Goal: Transaction & Acquisition: Book appointment/travel/reservation

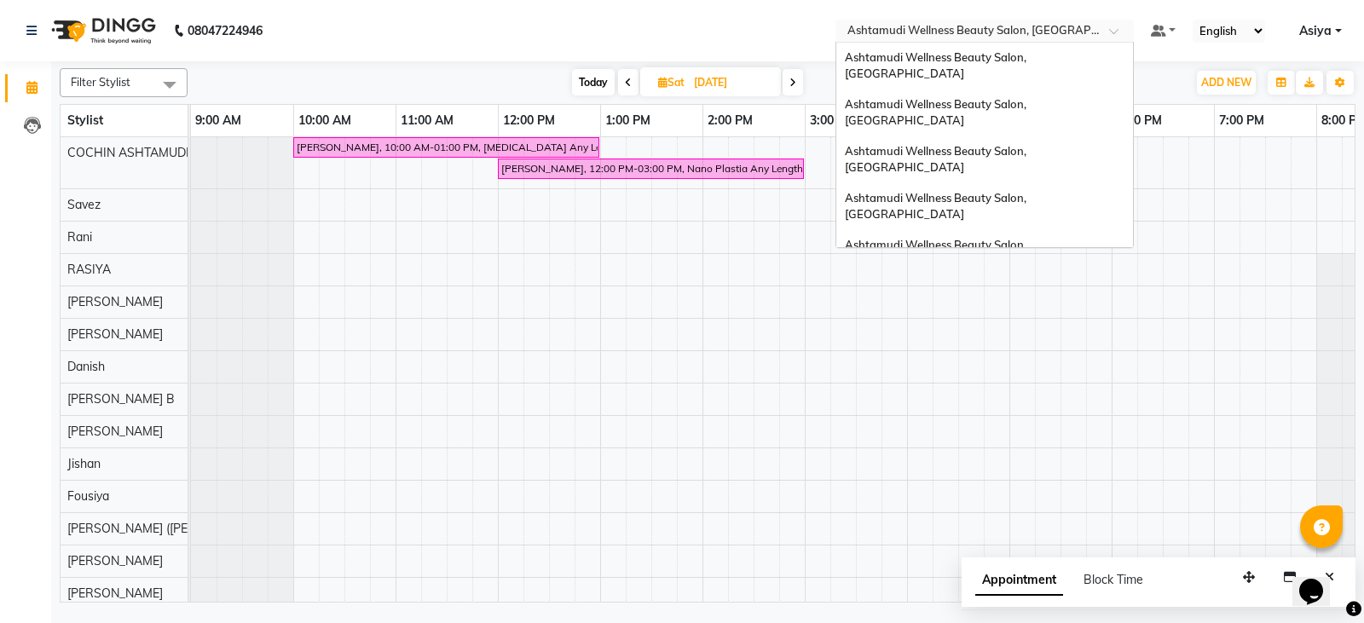
click at [1044, 34] on input "text" at bounding box center [967, 32] width 247 height 17
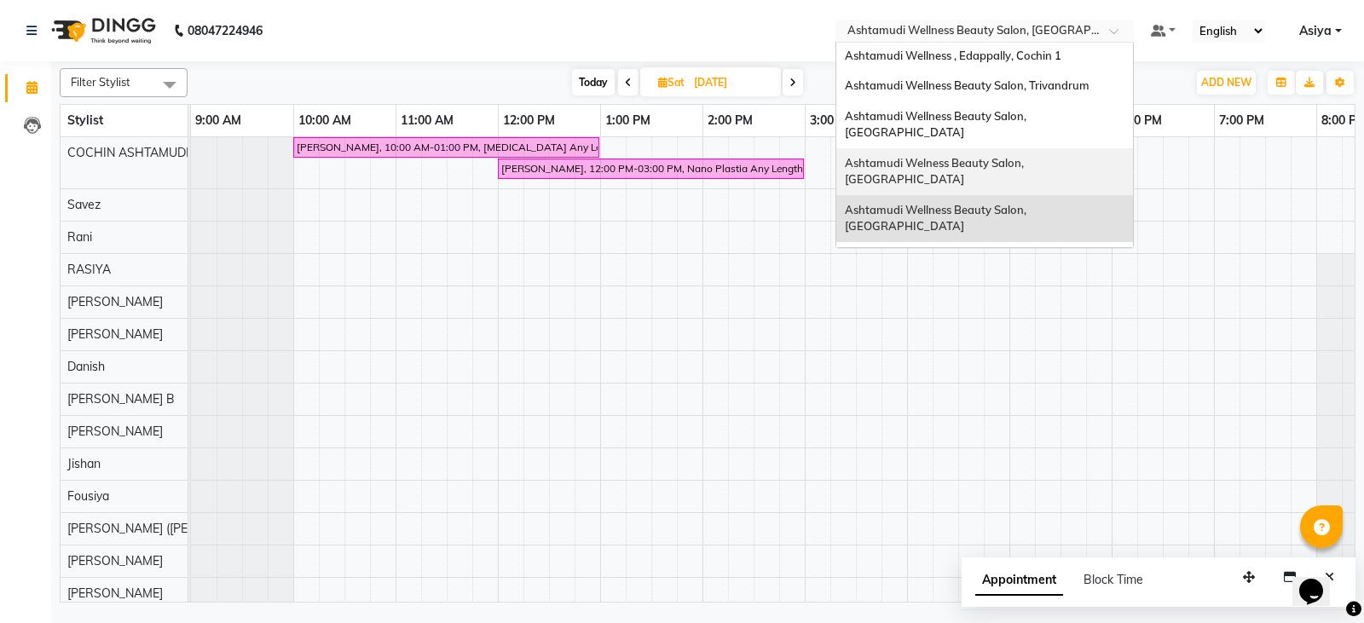
click at [1059, 148] on div "Ashtamudi Welness Beauty Salon, [GEOGRAPHIC_DATA]" at bounding box center [984, 171] width 297 height 47
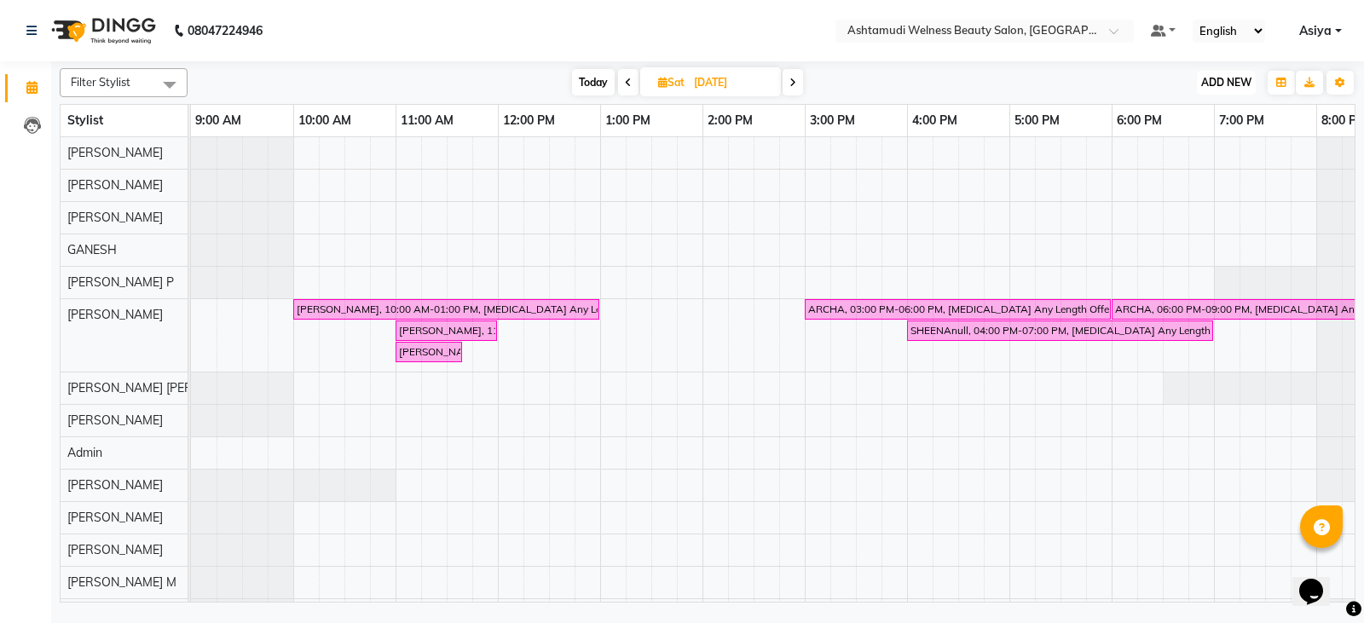
click at [1232, 77] on span "ADD NEW" at bounding box center [1226, 82] width 50 height 13
click at [1211, 108] on button "Add Appointment" at bounding box center [1187, 115] width 135 height 22
select select "tentative"
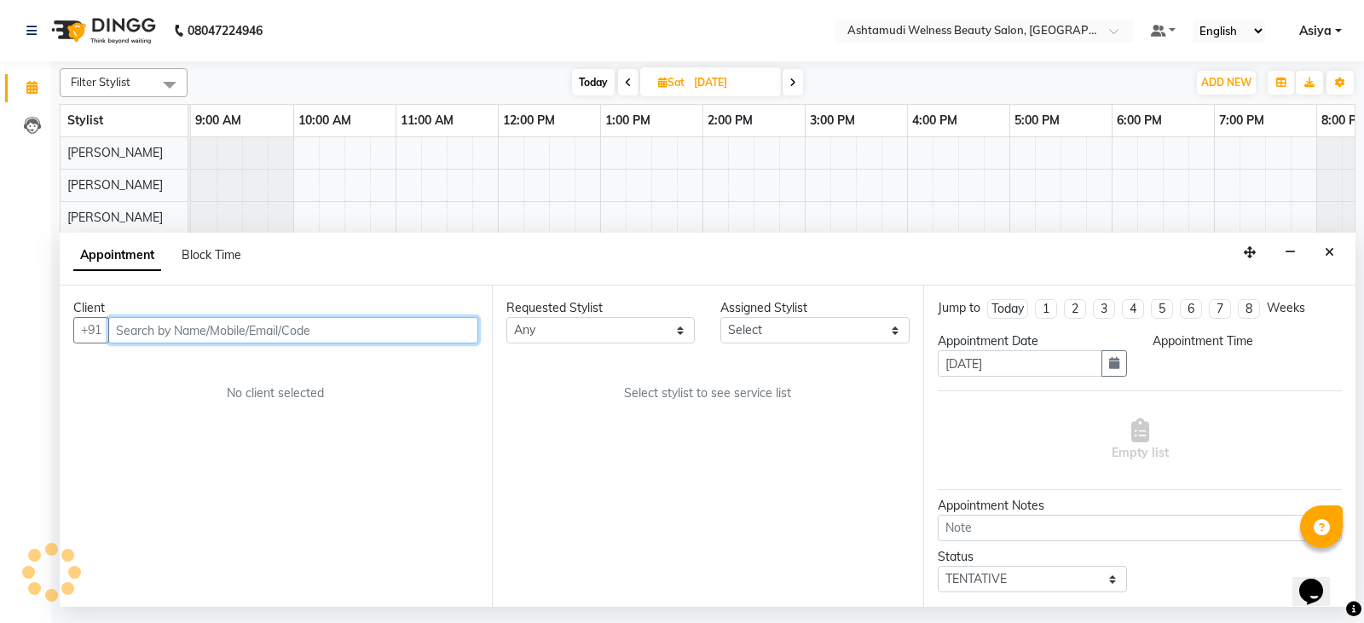
select select "600"
click at [213, 332] on input "text" at bounding box center [293, 330] width 370 height 26
paste input "7306962749"
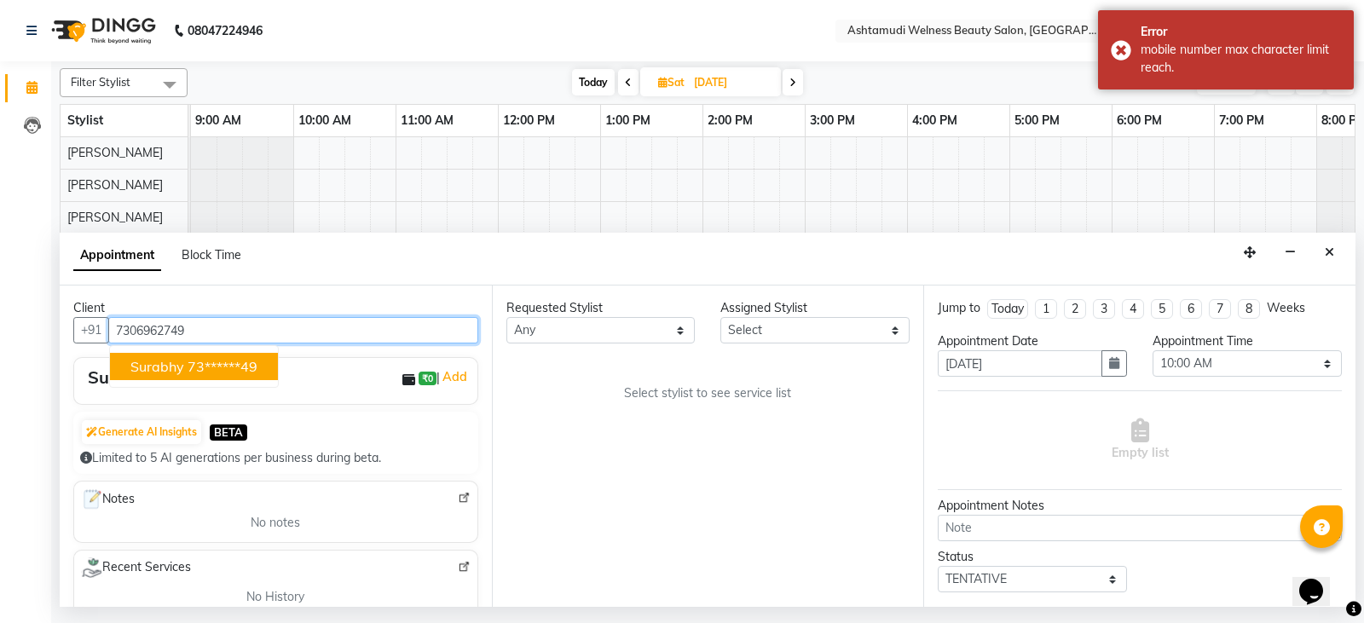
click at [188, 372] on ngb-highlight "73******49" at bounding box center [222, 366] width 70 height 17
type input "73******49"
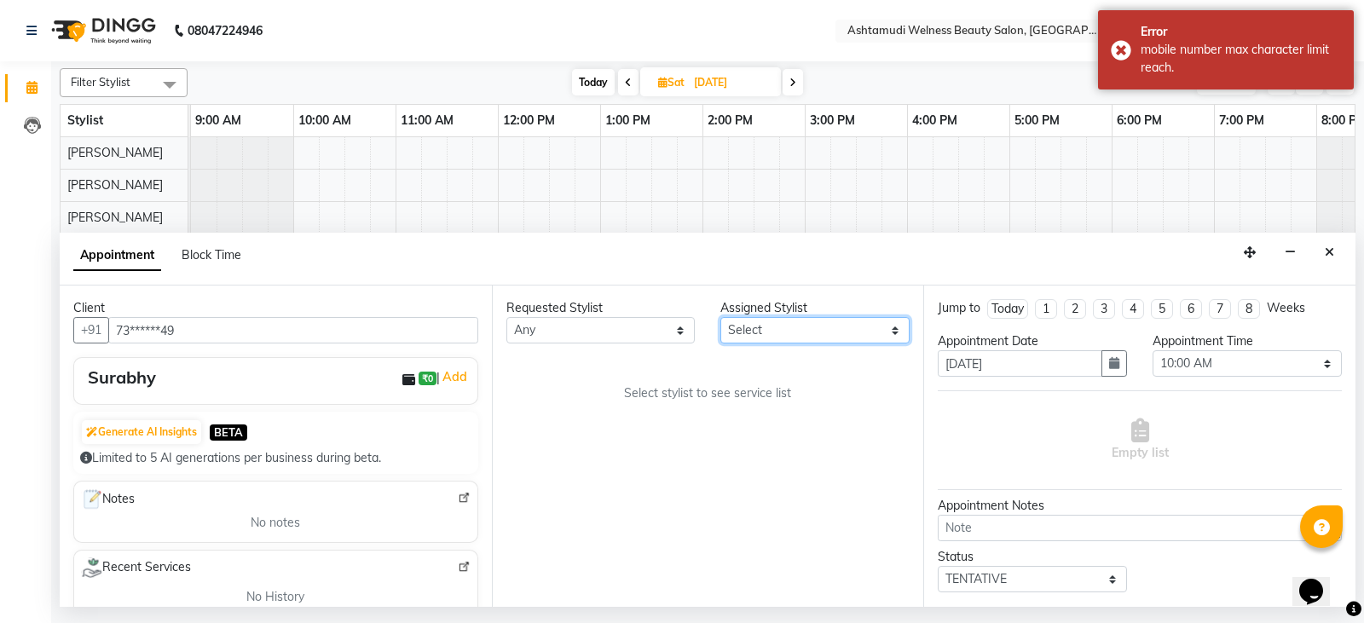
click at [856, 334] on select "Select [PERSON_NAME] Admin [PERSON_NAME] [PERSON_NAME] [PERSON_NAME] M [PERSON_…" at bounding box center [814, 330] width 189 height 26
select select "25976"
click at [720, 317] on select "Select [PERSON_NAME] Admin [PERSON_NAME] [PERSON_NAME] [PERSON_NAME] M [PERSON_…" at bounding box center [814, 330] width 189 height 26
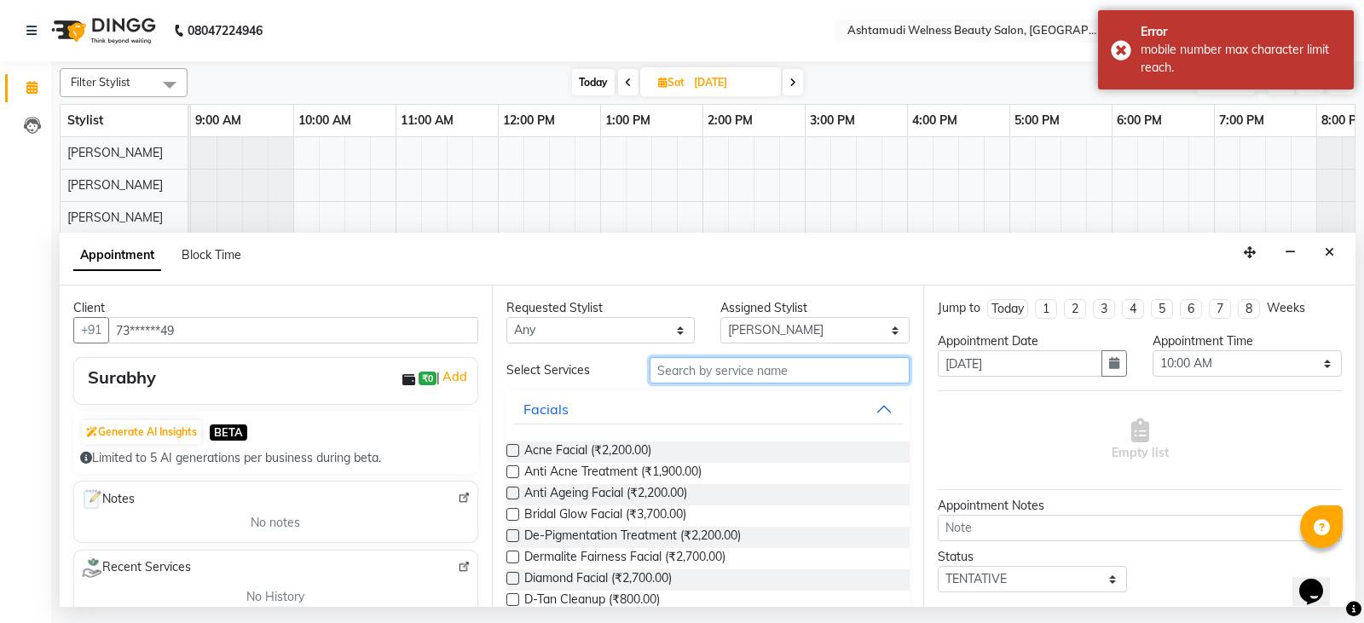
click at [684, 371] on input "text" at bounding box center [779, 370] width 261 height 26
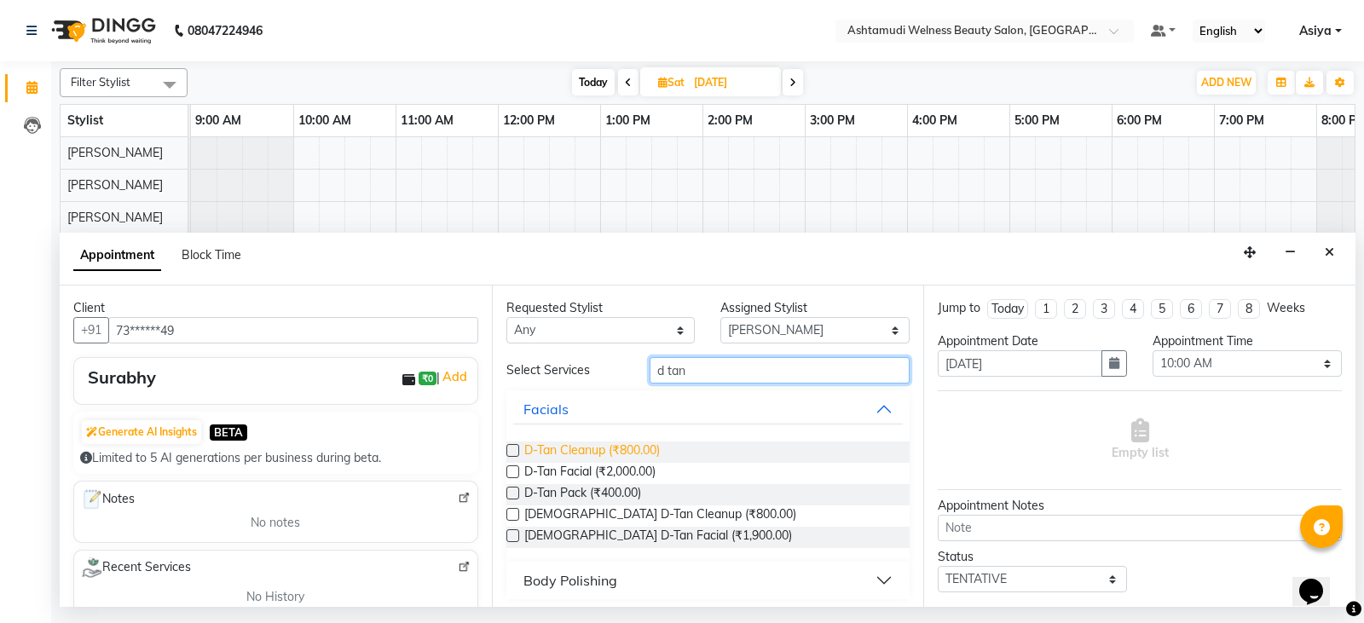
type input "d tan"
click at [616, 444] on span "D-Tan Cleanup (₹800.00)" at bounding box center [592, 451] width 136 height 21
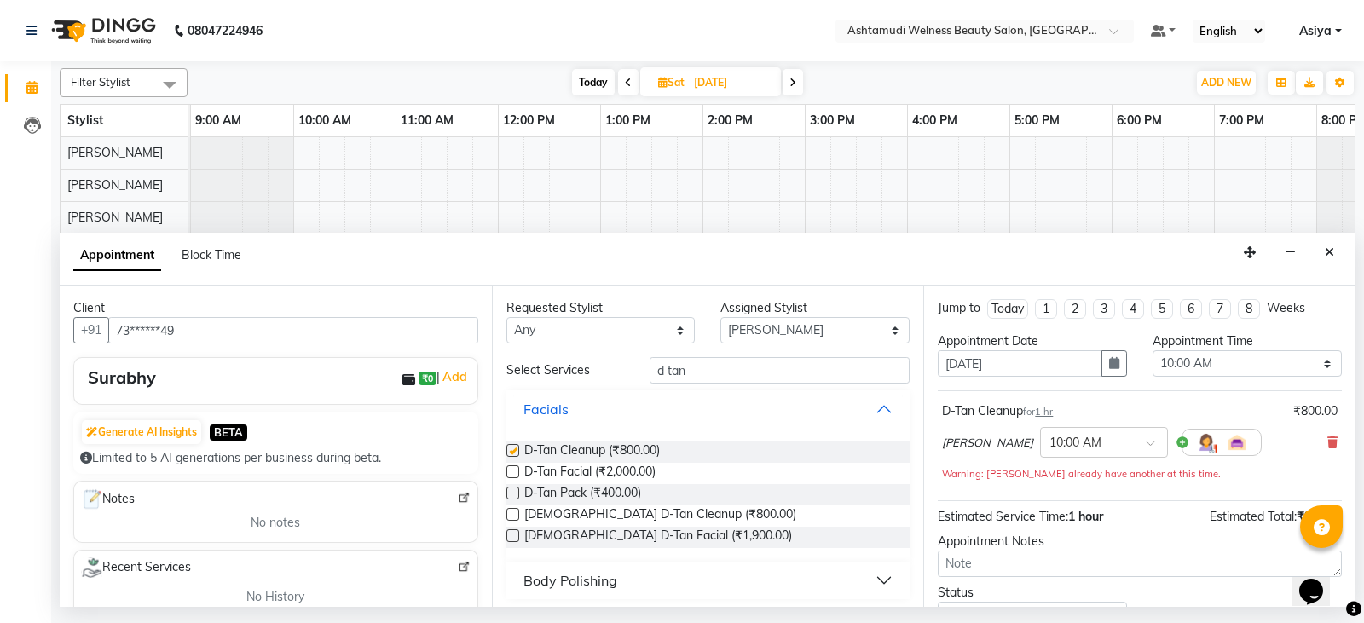
checkbox input "false"
click at [1233, 355] on select "Select 10:00 AM 10:15 AM 10:30 AM 10:45 AM 11:00 AM 11:15 AM 11:30 AM 11:45 AM …" at bounding box center [1246, 363] width 189 height 26
select select "645"
click at [1152, 350] on select "Select 10:00 AM 10:15 AM 10:30 AM 10:45 AM 11:00 AM 11:15 AM 11:30 AM 11:45 AM …" at bounding box center [1246, 363] width 189 height 26
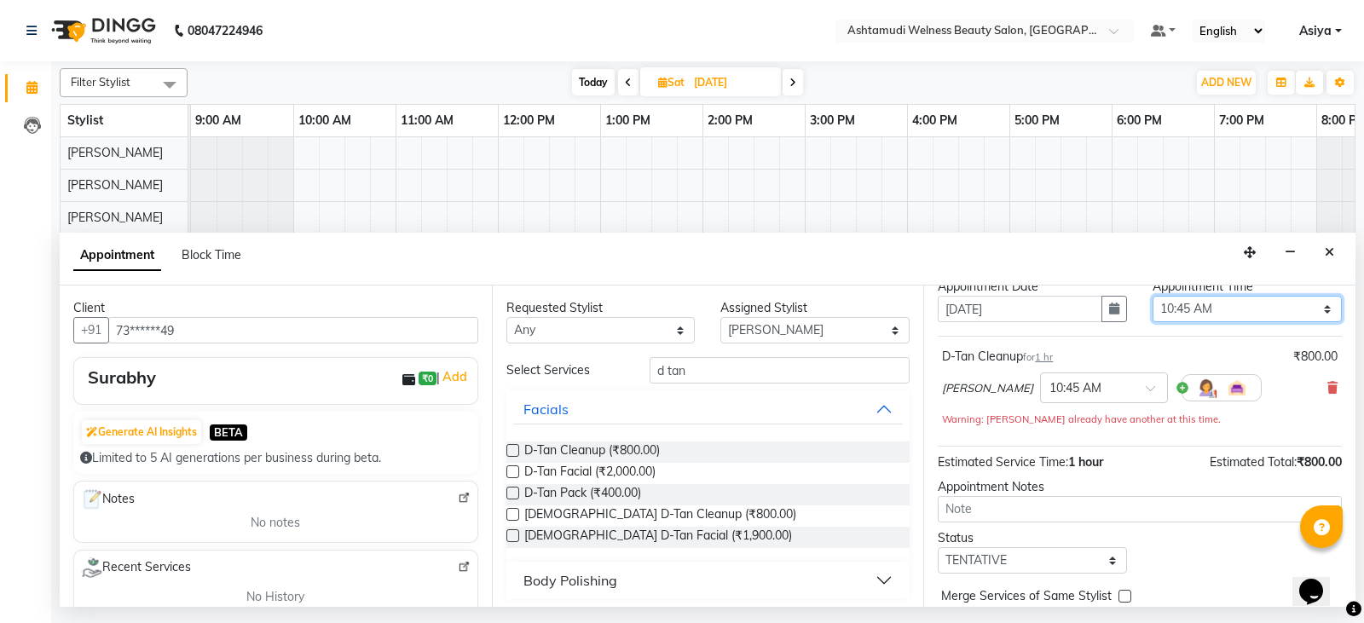
scroll to position [101, 0]
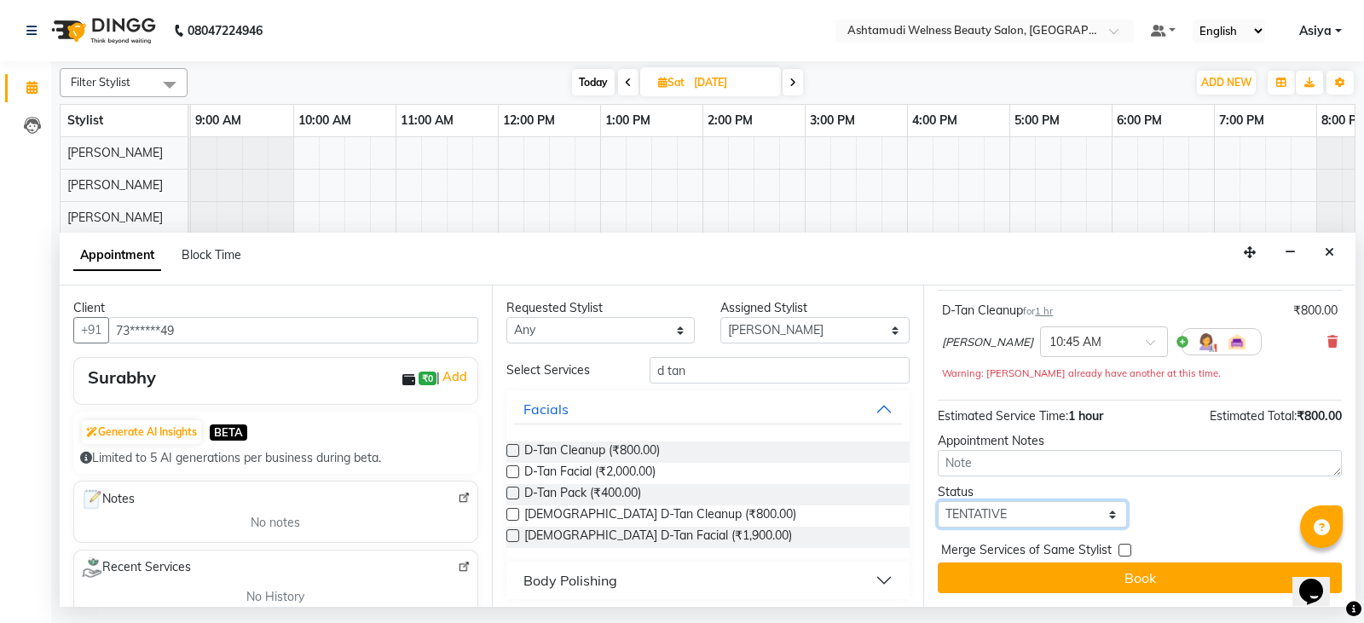
click at [986, 514] on select "Select TENTATIVE CONFIRM UPCOMING" at bounding box center [1031, 514] width 189 height 26
select select "confirm booking"
click at [937, 501] on select "Select TENTATIVE CONFIRM UPCOMING" at bounding box center [1031, 514] width 189 height 26
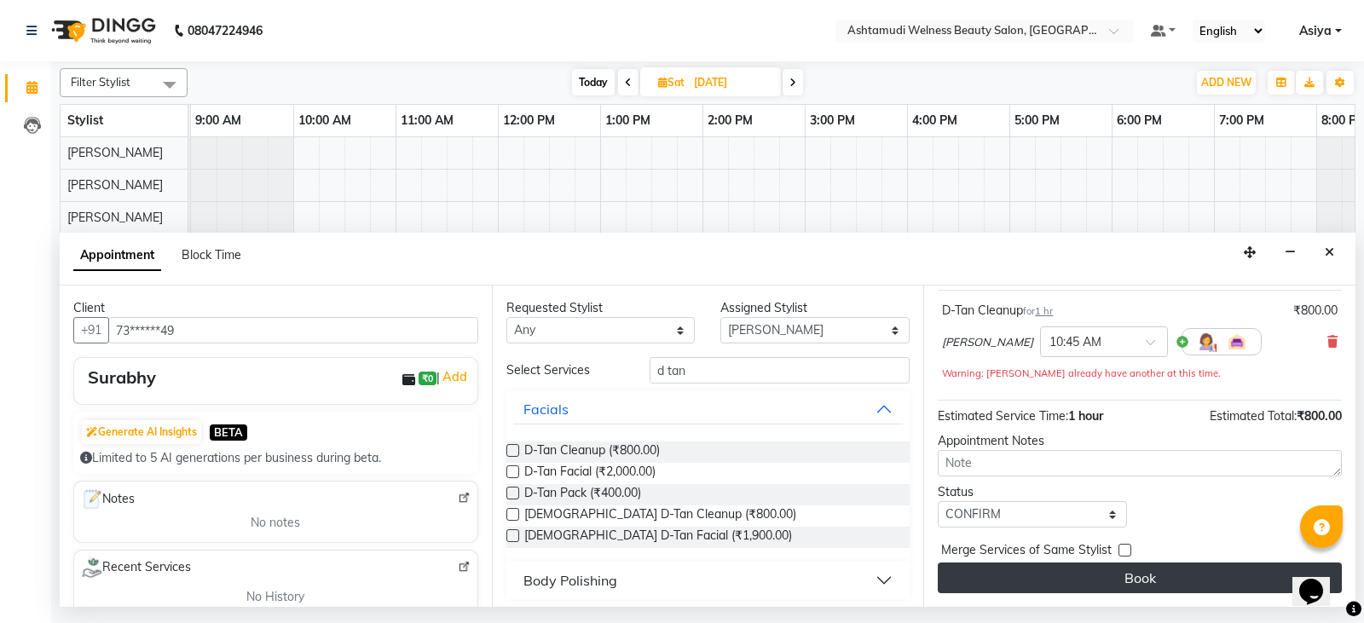
click at [1021, 593] on button "Book" at bounding box center [1139, 577] width 404 height 31
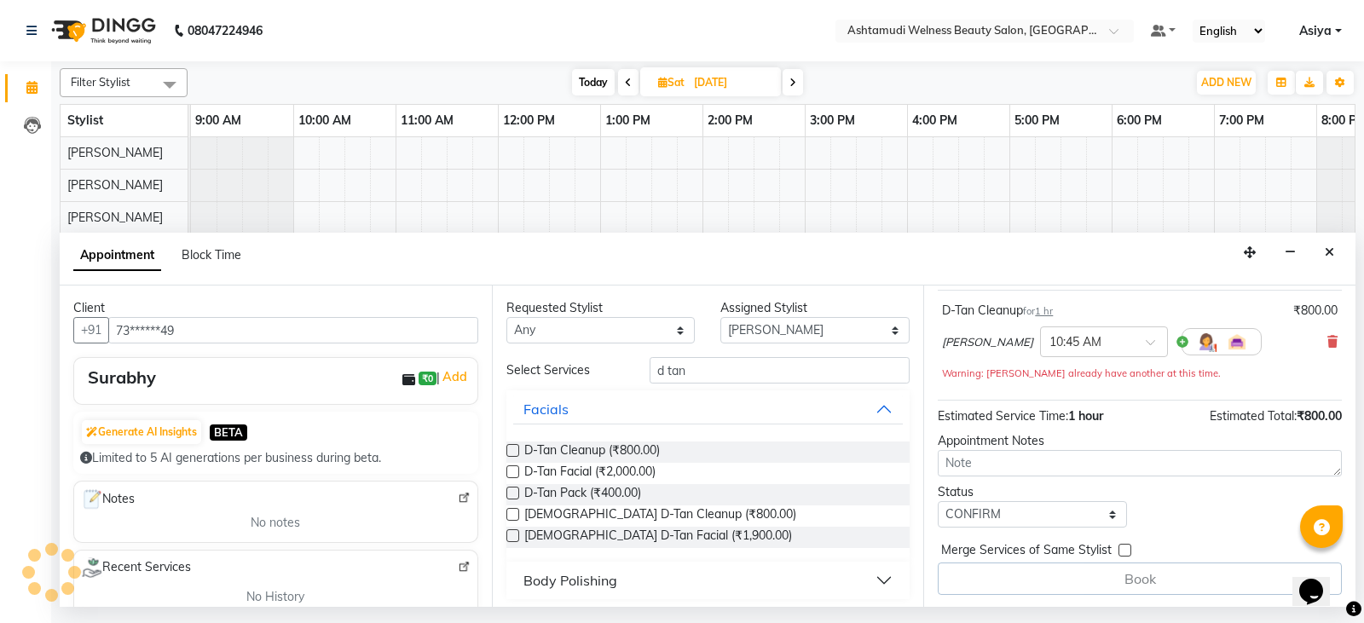
click at [1023, 588] on div "Book" at bounding box center [1139, 578] width 404 height 32
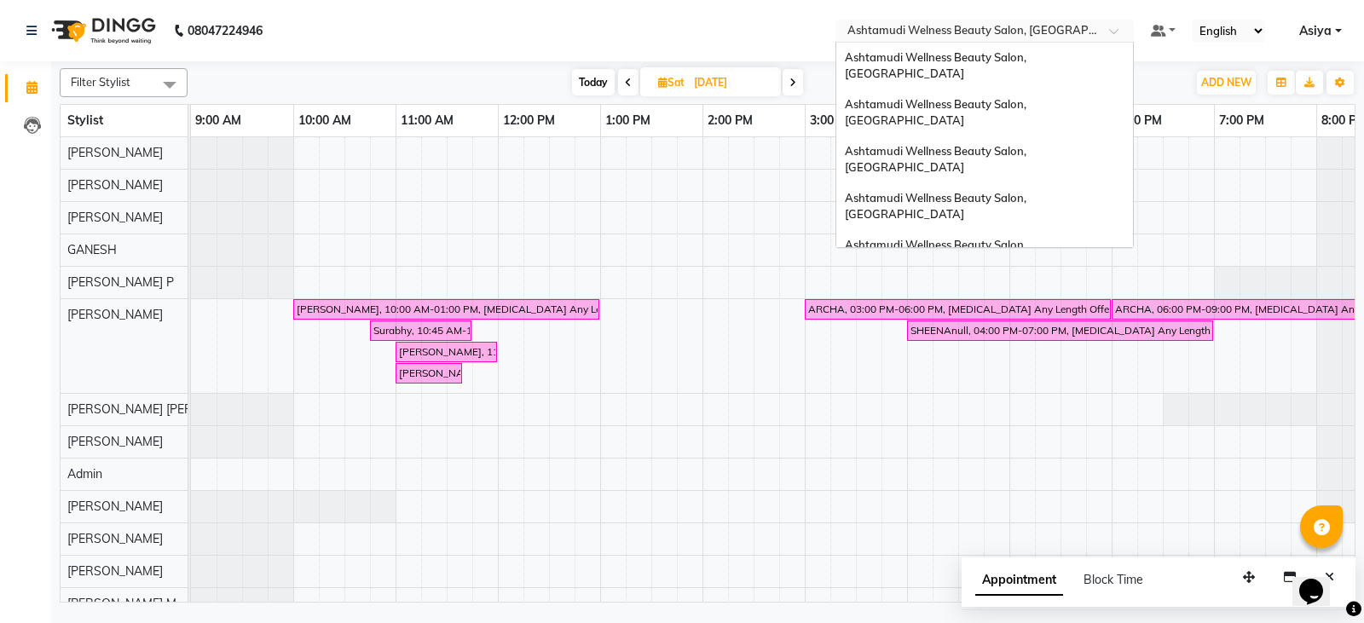
click at [1083, 28] on input "text" at bounding box center [967, 32] width 247 height 17
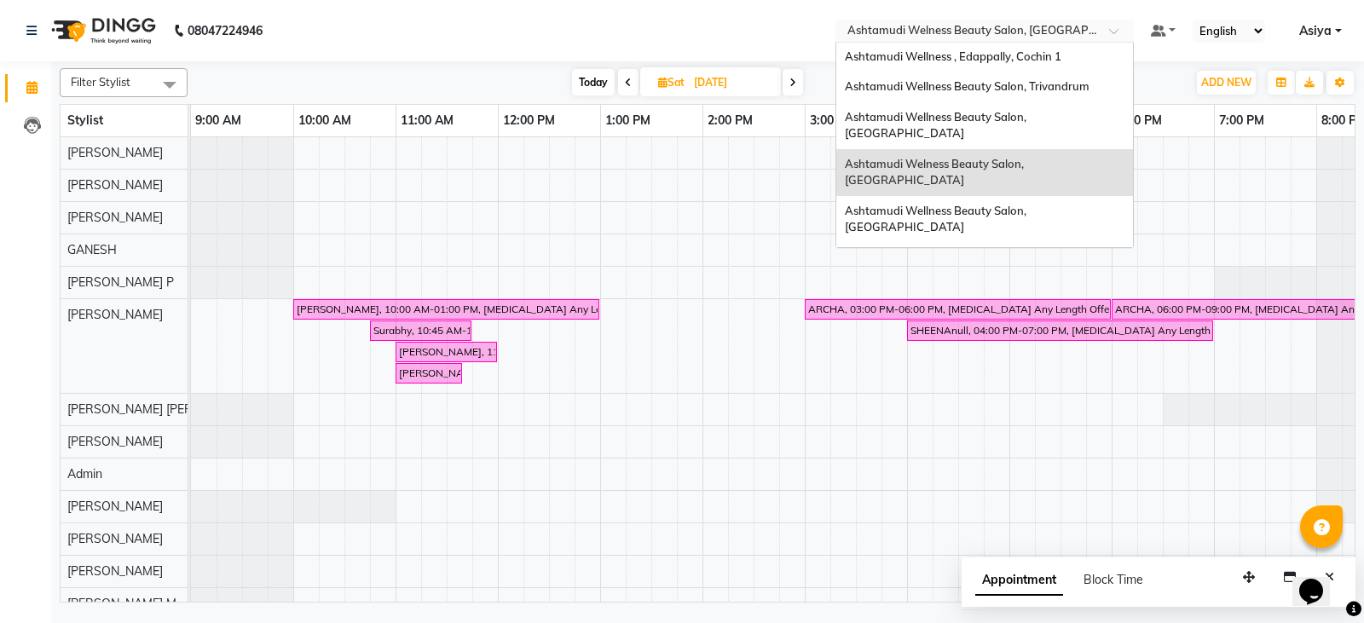
scroll to position [150, 0]
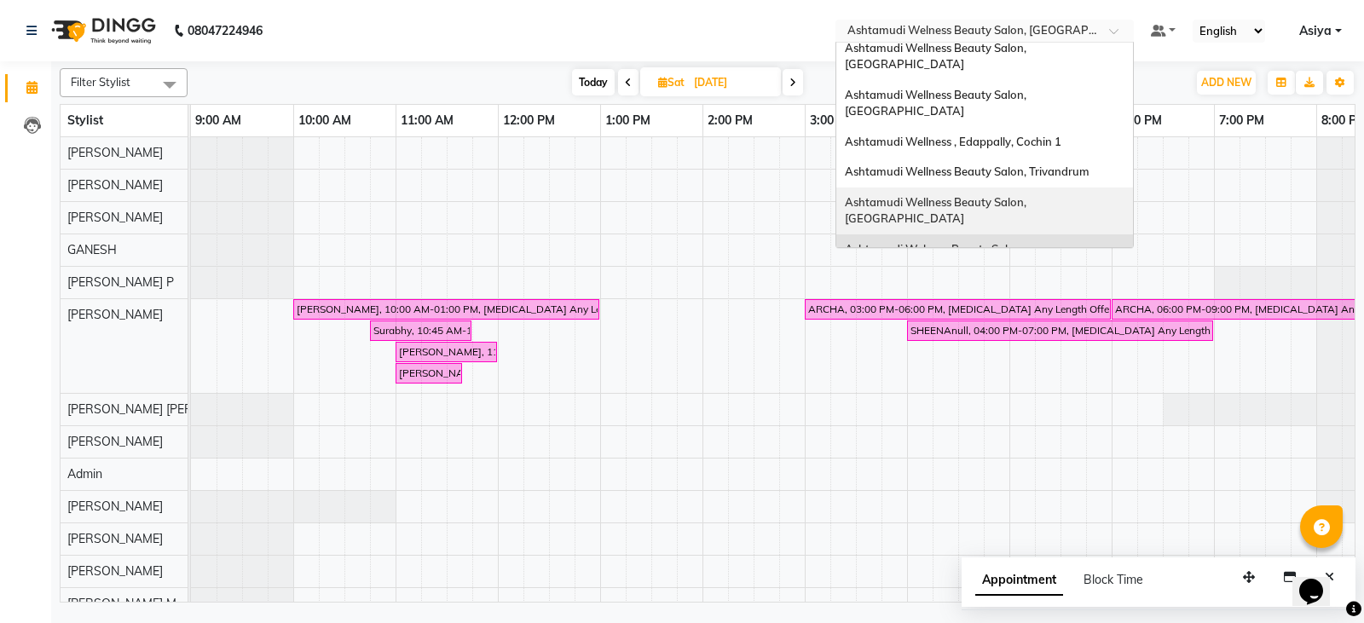
click at [1032, 187] on div "Ashtamudi Wellness Beauty Salon, [GEOGRAPHIC_DATA]" at bounding box center [984, 210] width 297 height 47
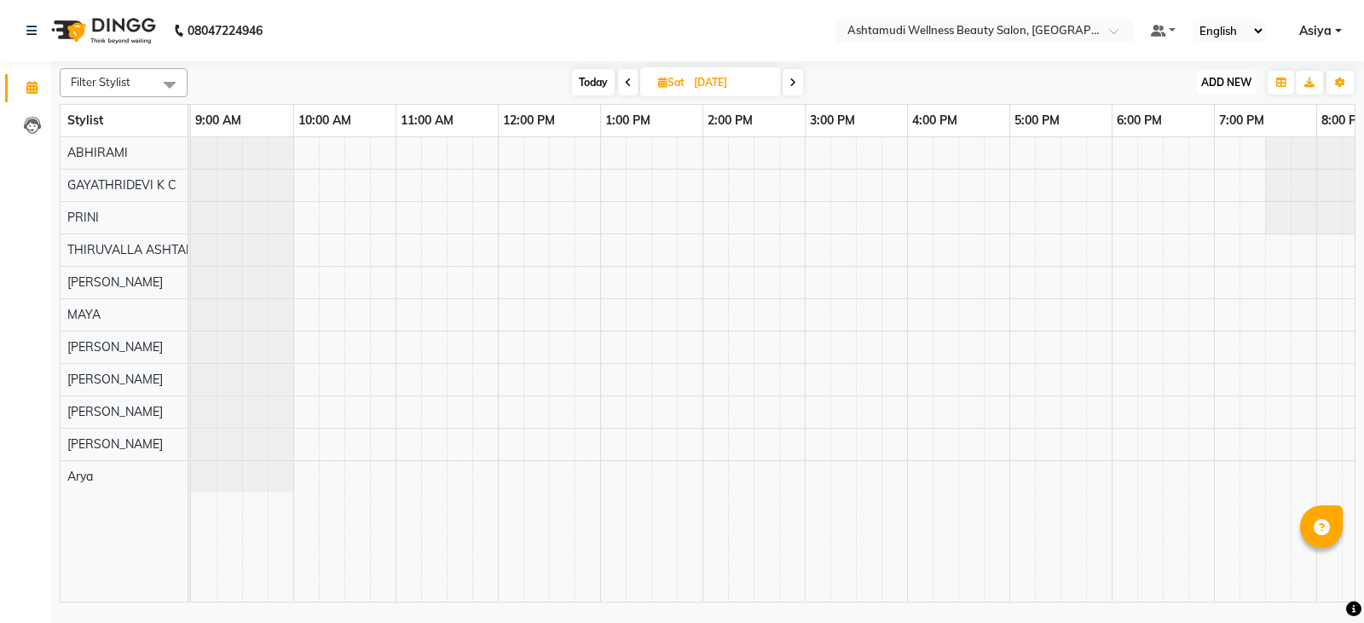
click at [1226, 93] on button "ADD NEW Toggle Dropdown" at bounding box center [1226, 83] width 59 height 24
click at [1204, 112] on button "Add Appointment" at bounding box center [1187, 115] width 135 height 22
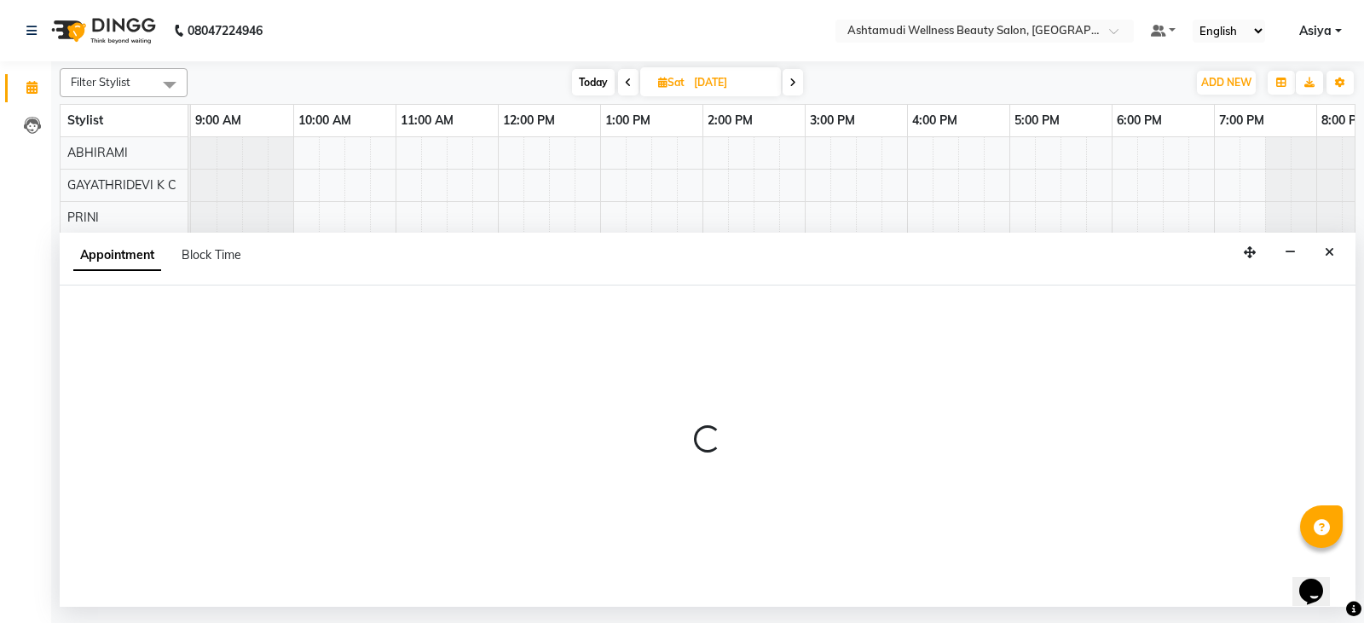
select select "tentative"
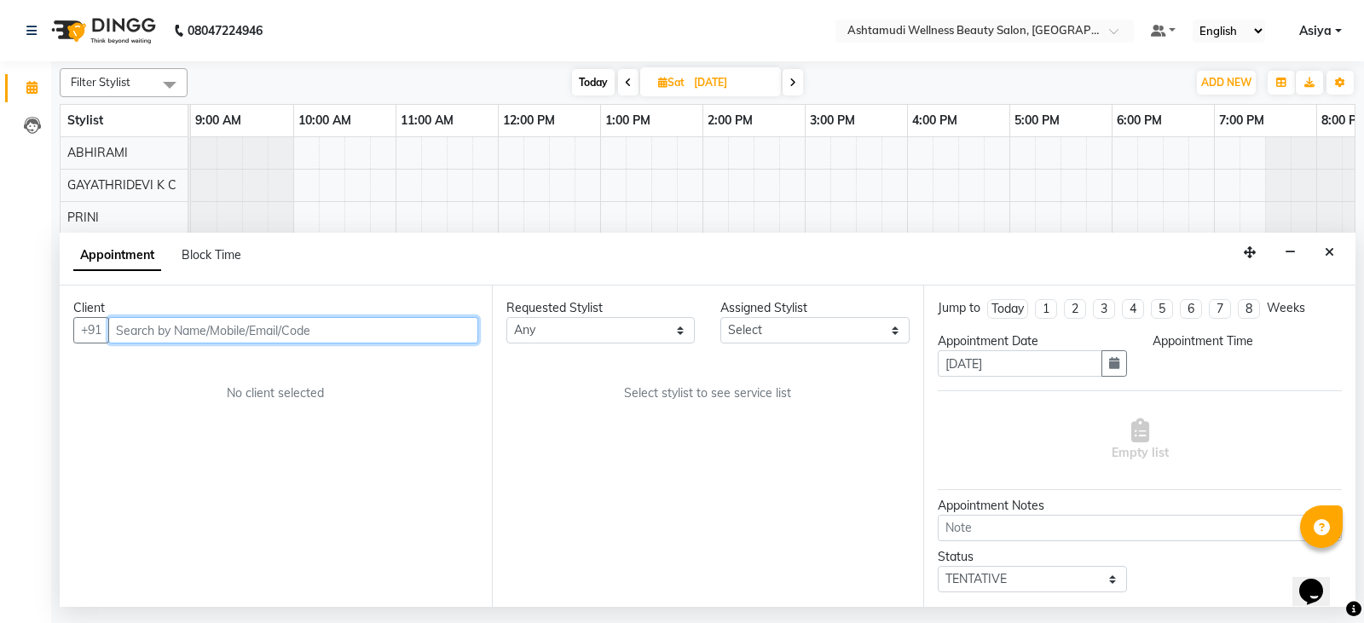
select select "600"
click at [127, 323] on input "text" at bounding box center [293, 330] width 370 height 26
paste input "9886732230"
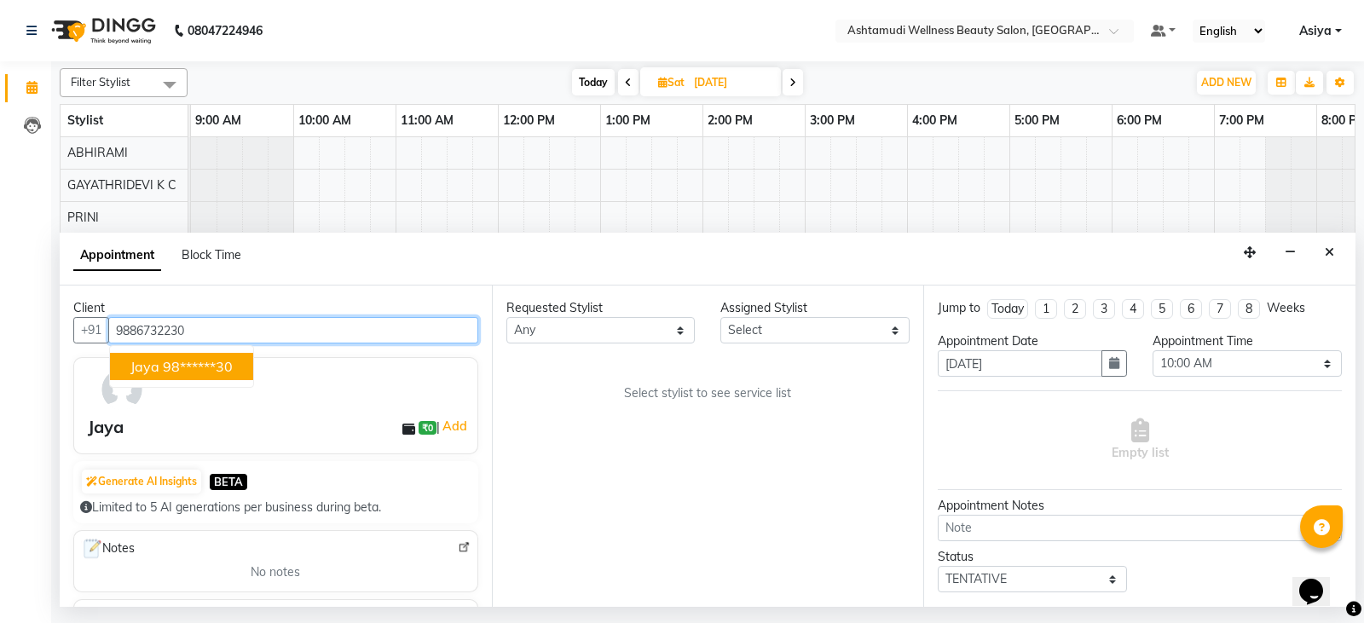
type input "9886732230"
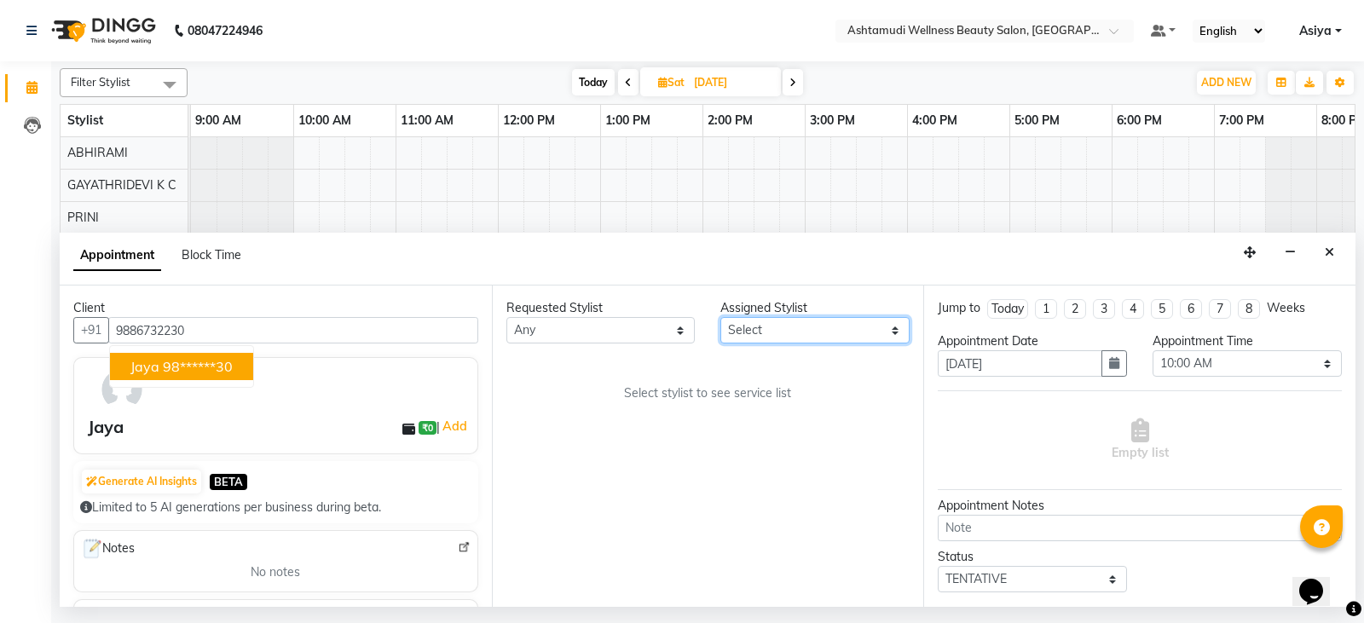
click at [824, 327] on select "Select ABHIRAMI Arya Eshani GAYATHRIDEVI K C Jisna KHEM MAYA MAYA PRINI RINA RA…" at bounding box center [814, 330] width 189 height 26
select select "27311"
click at [720, 317] on select "Select ABHIRAMI Arya Eshani GAYATHRIDEVI K C Jisna KHEM MAYA MAYA PRINI RINA RA…" at bounding box center [814, 330] width 189 height 26
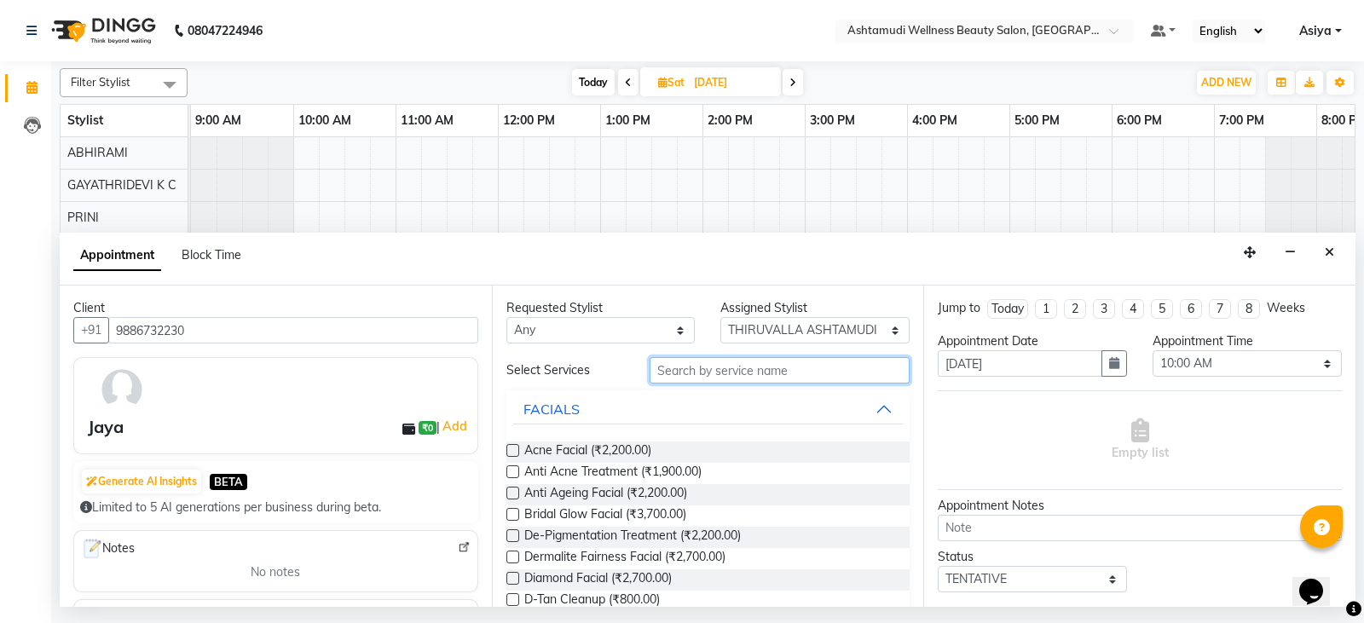
click at [721, 369] on input "text" at bounding box center [779, 370] width 261 height 26
type input "w"
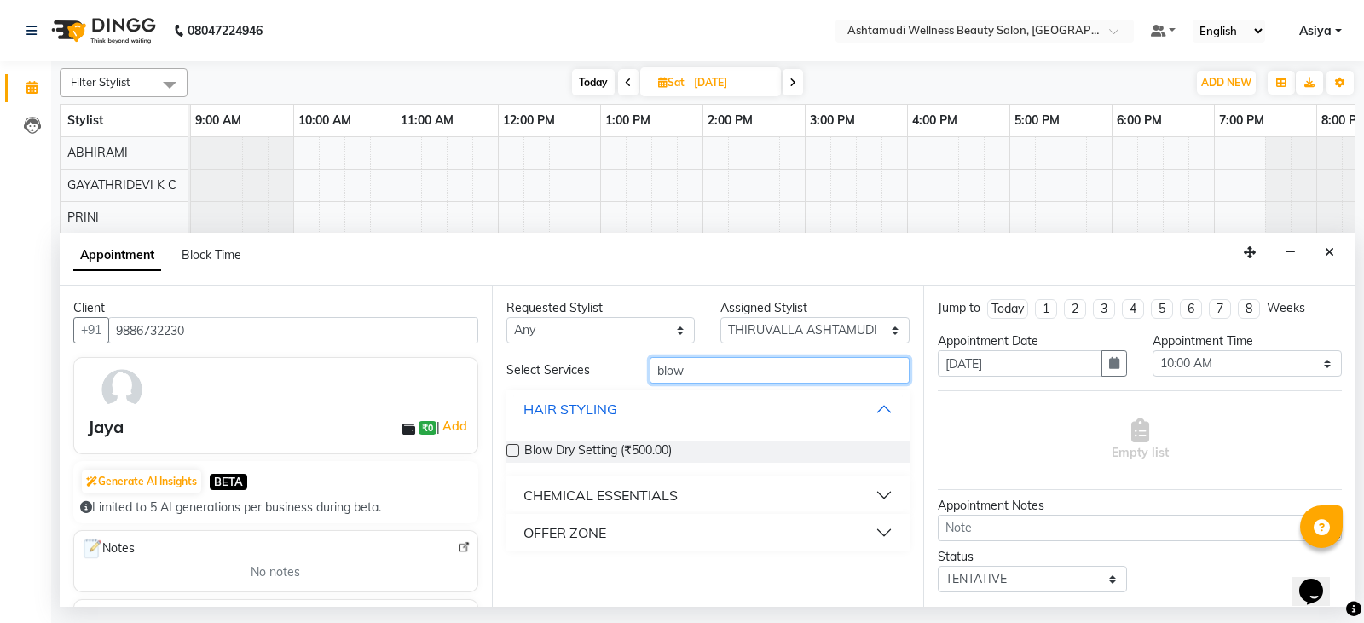
type input "blow"
click at [521, 447] on div "Blow Dry Setting (₹500.00)" at bounding box center [708, 451] width 404 height 21
click at [516, 447] on label at bounding box center [512, 450] width 13 height 13
click at [516, 447] on input "checkbox" at bounding box center [511, 452] width 11 height 11
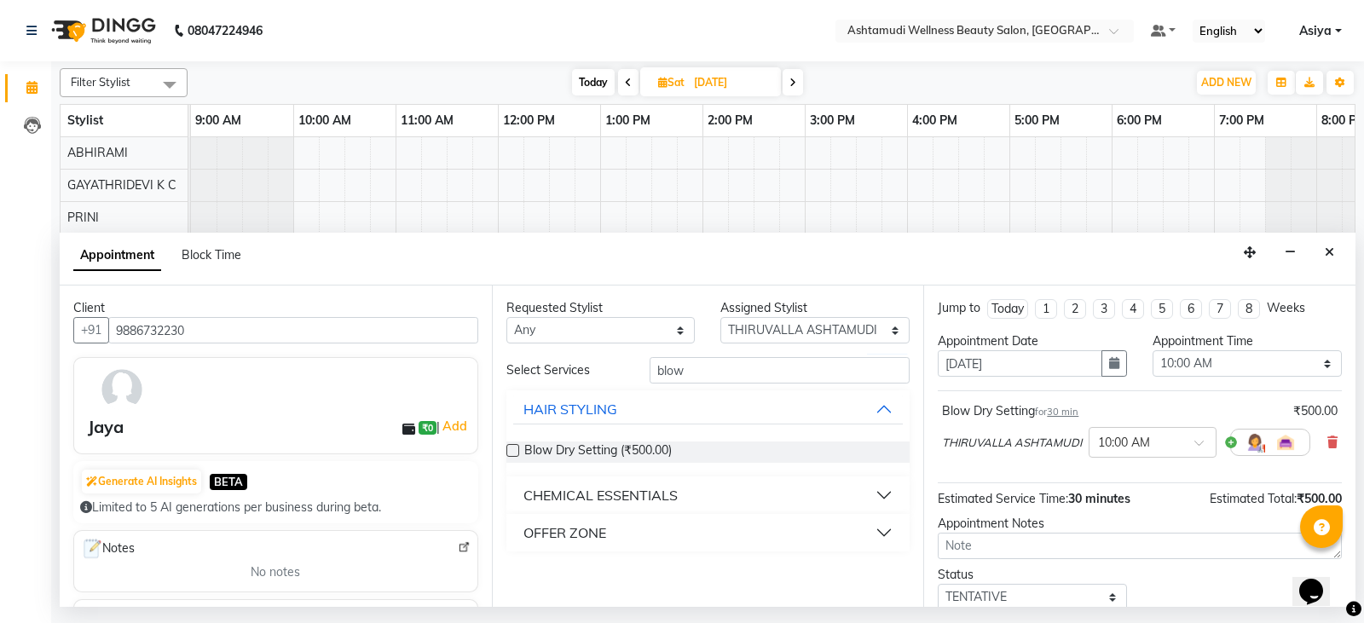
click at [516, 448] on label at bounding box center [512, 450] width 13 height 13
click at [516, 448] on input "checkbox" at bounding box center [511, 452] width 11 height 11
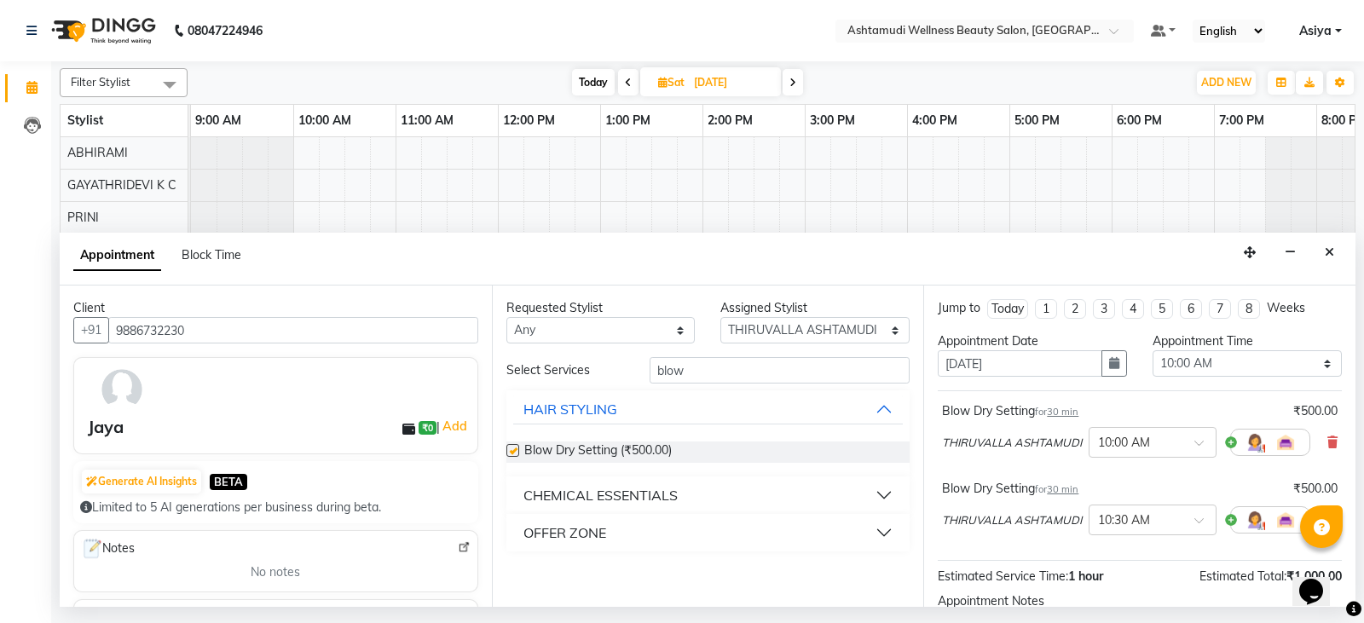
checkbox input "false"
click at [1248, 369] on select "Select 10:00 AM 10:15 AM 10:30 AM 10:45 AM 11:00 AM 11:15 AM 11:30 AM 11:45 AM …" at bounding box center [1246, 363] width 189 height 26
select select "900"
click at [1152, 350] on select "Select 10:00 AM 10:15 AM 10:30 AM 10:45 AM 11:00 AM 11:15 AM 11:30 AM 11:45 AM …" at bounding box center [1246, 363] width 189 height 26
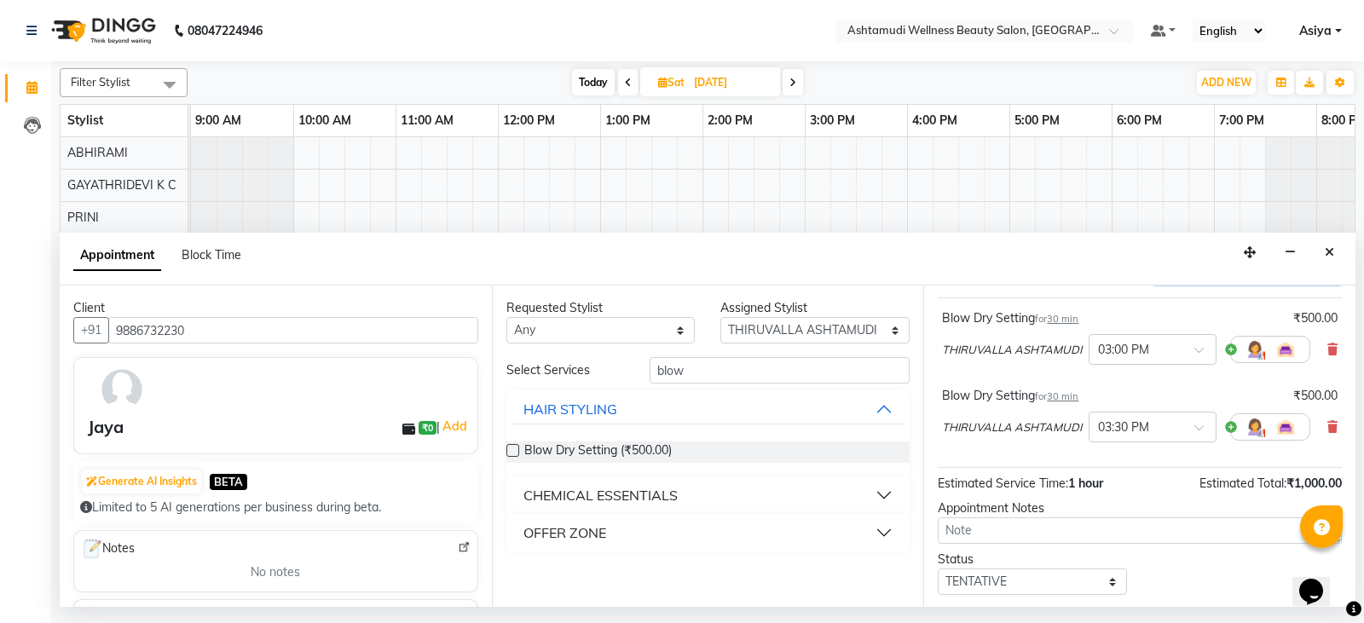
scroll to position [193, 0]
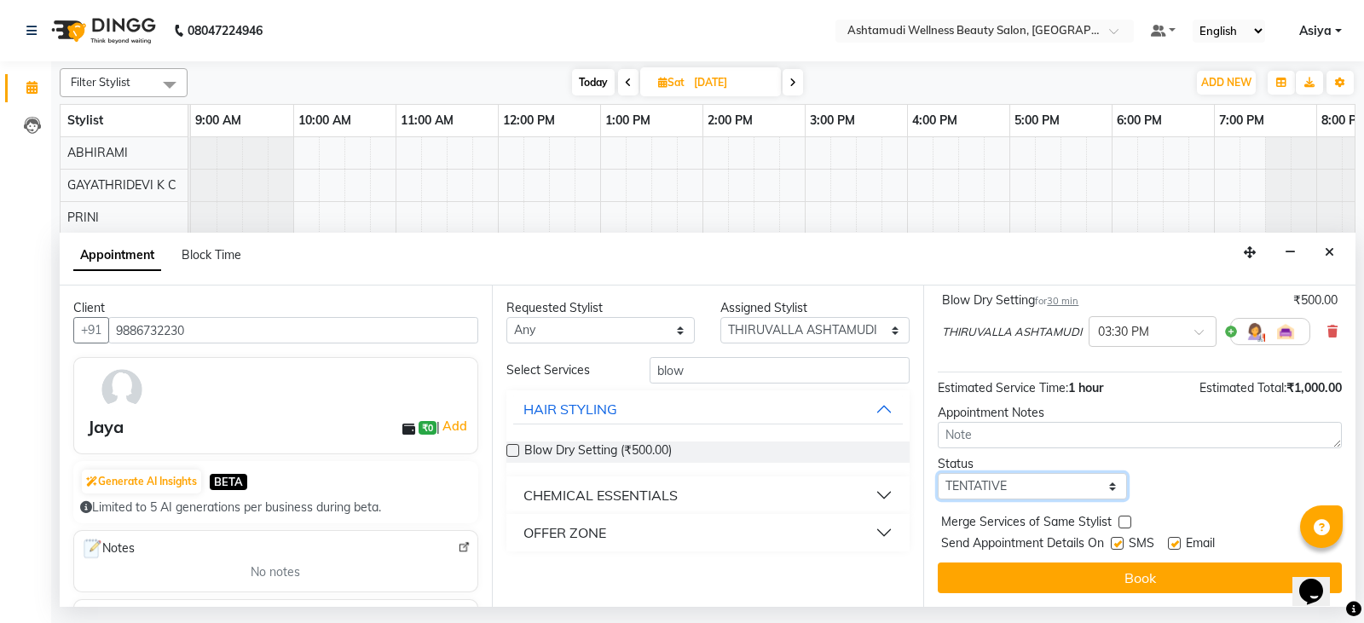
drag, startPoint x: 1020, startPoint y: 493, endPoint x: 1024, endPoint y: 486, distance: 8.8
click at [1020, 493] on select "Select TENTATIVE CONFIRM UPCOMING" at bounding box center [1031, 486] width 189 height 26
select select "confirm booking"
click at [937, 473] on select "Select TENTATIVE CONFIRM UPCOMING" at bounding box center [1031, 486] width 189 height 26
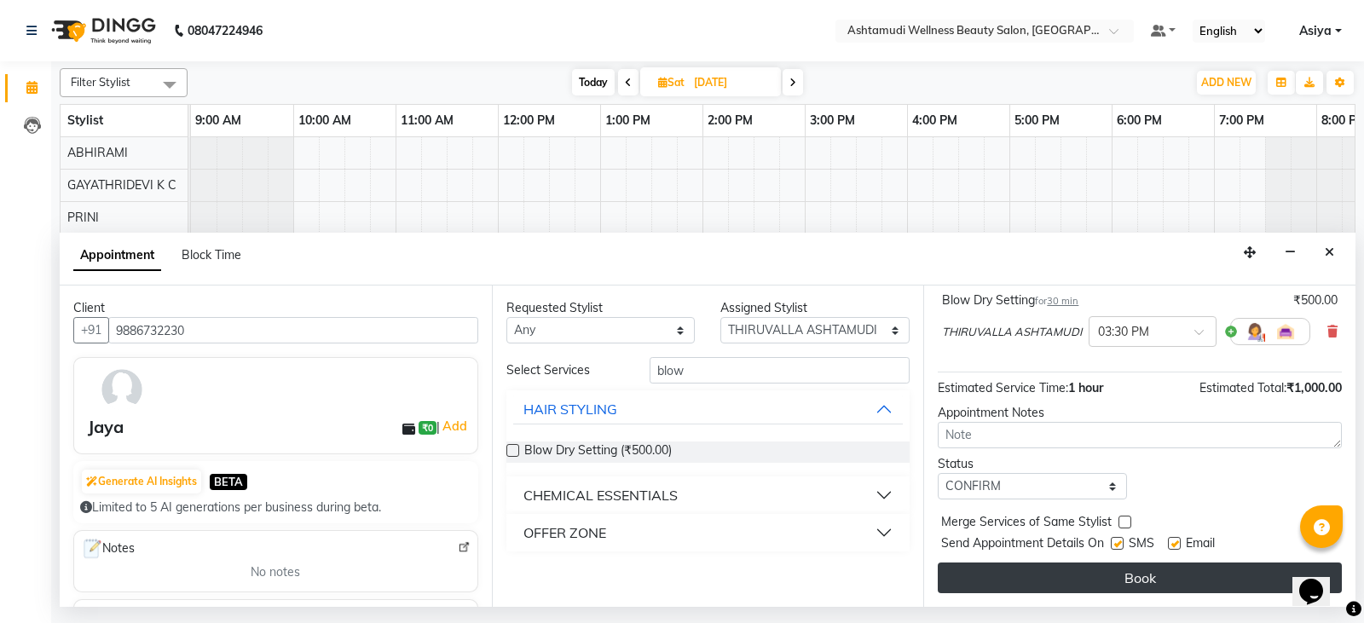
click at [1011, 565] on button "Book" at bounding box center [1139, 577] width 404 height 31
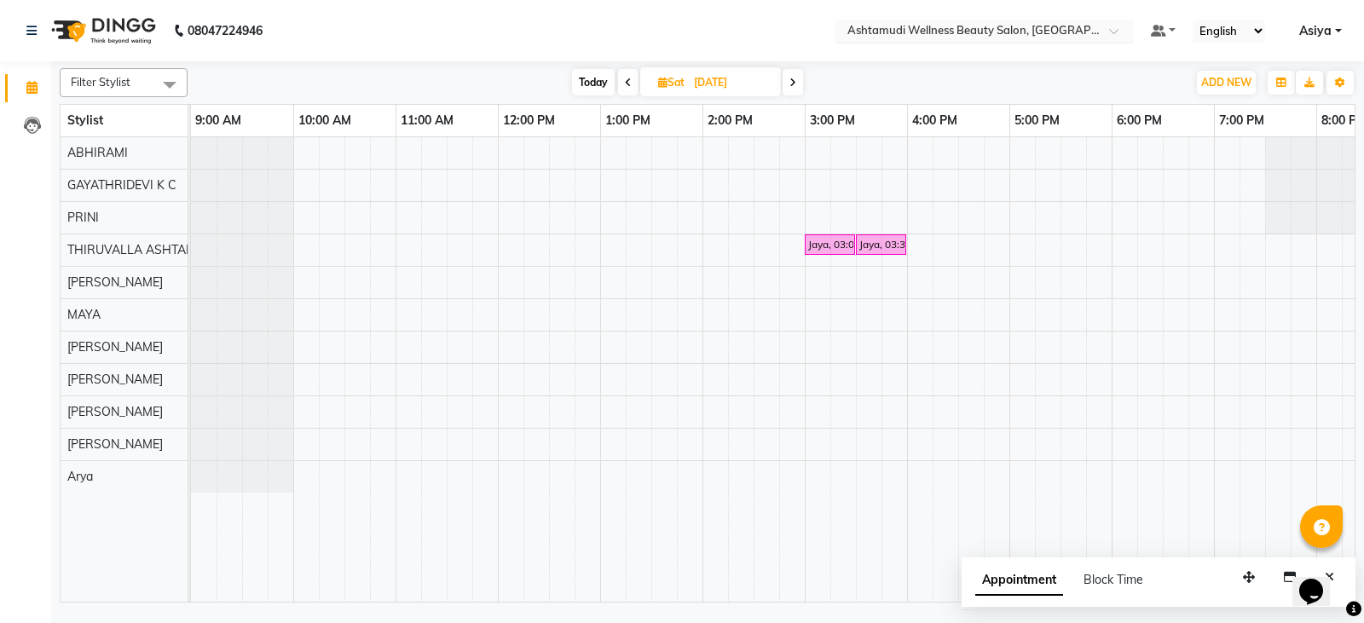
click at [1109, 28] on div at bounding box center [984, 32] width 298 height 17
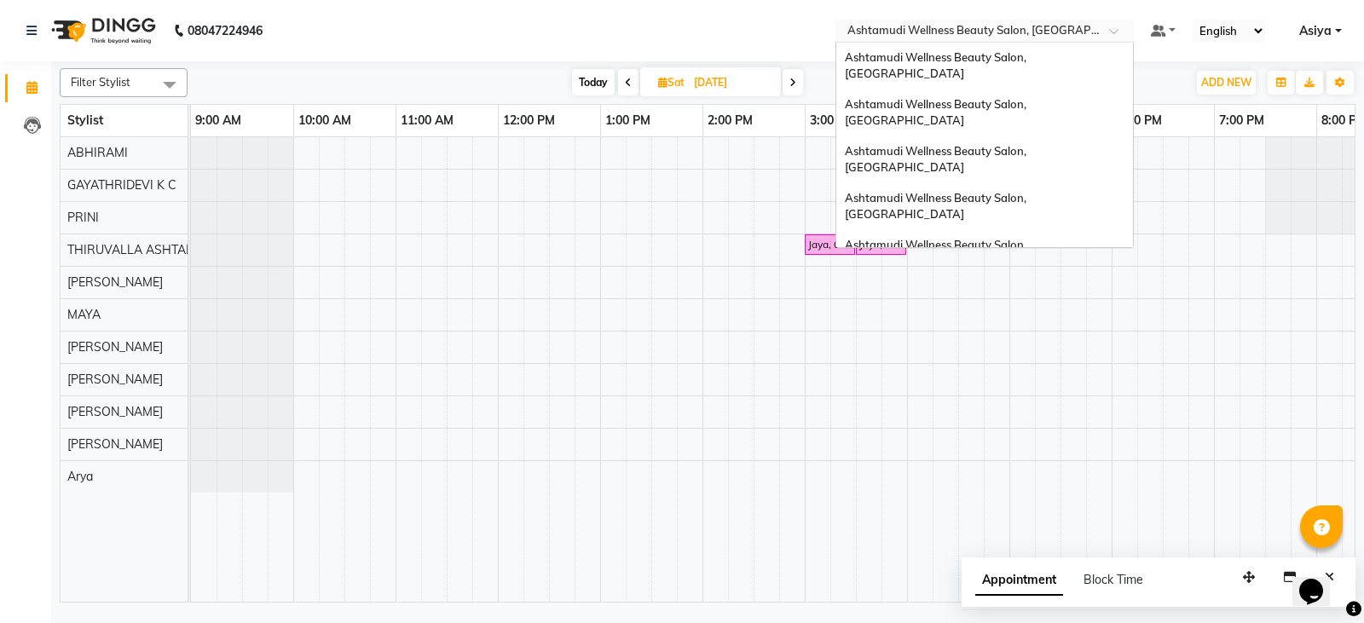
scroll to position [212, 0]
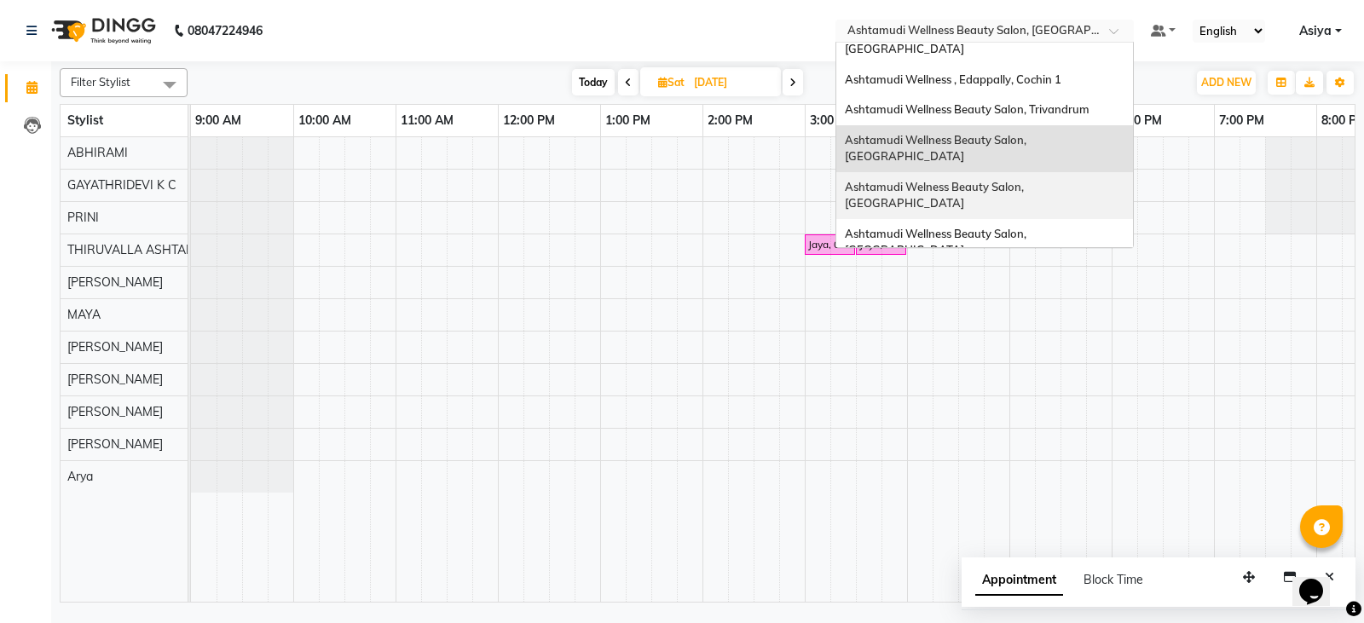
click at [1026, 180] on span "Ashtamudi Welness Beauty Salon, [GEOGRAPHIC_DATA]" at bounding box center [936, 195] width 182 height 31
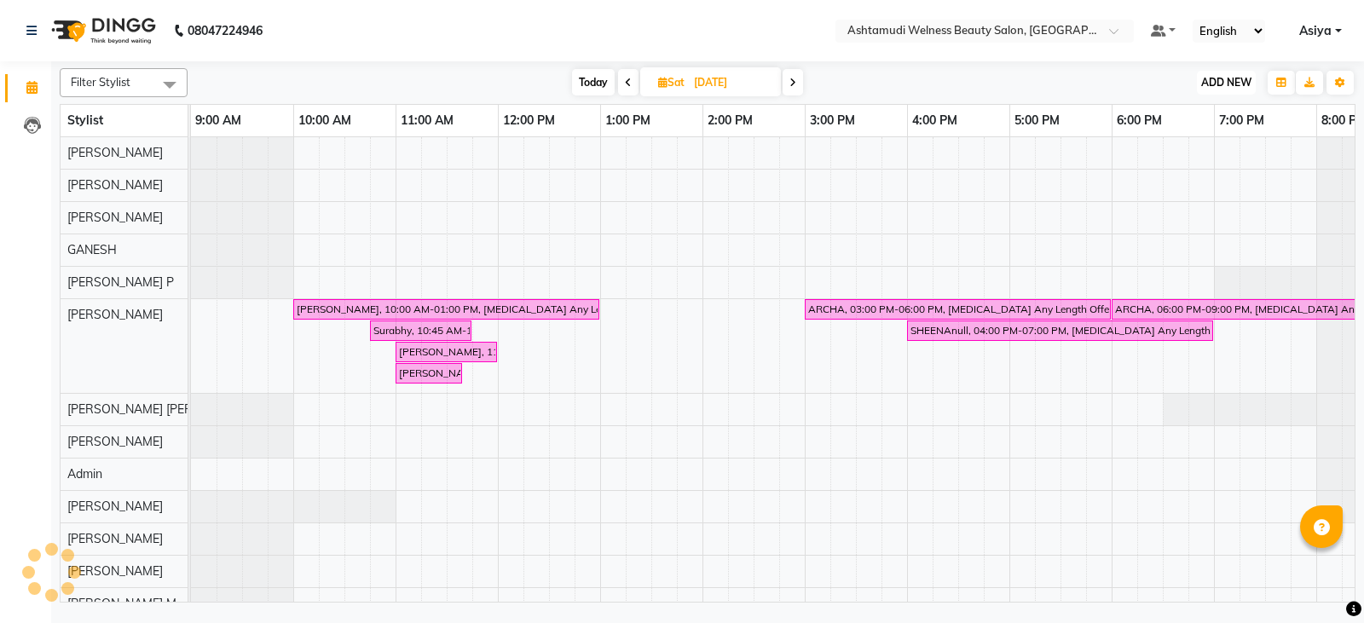
click at [1235, 78] on span "ADD NEW" at bounding box center [1226, 82] width 50 height 13
click at [1212, 116] on button "Add Appointment" at bounding box center [1187, 115] width 135 height 22
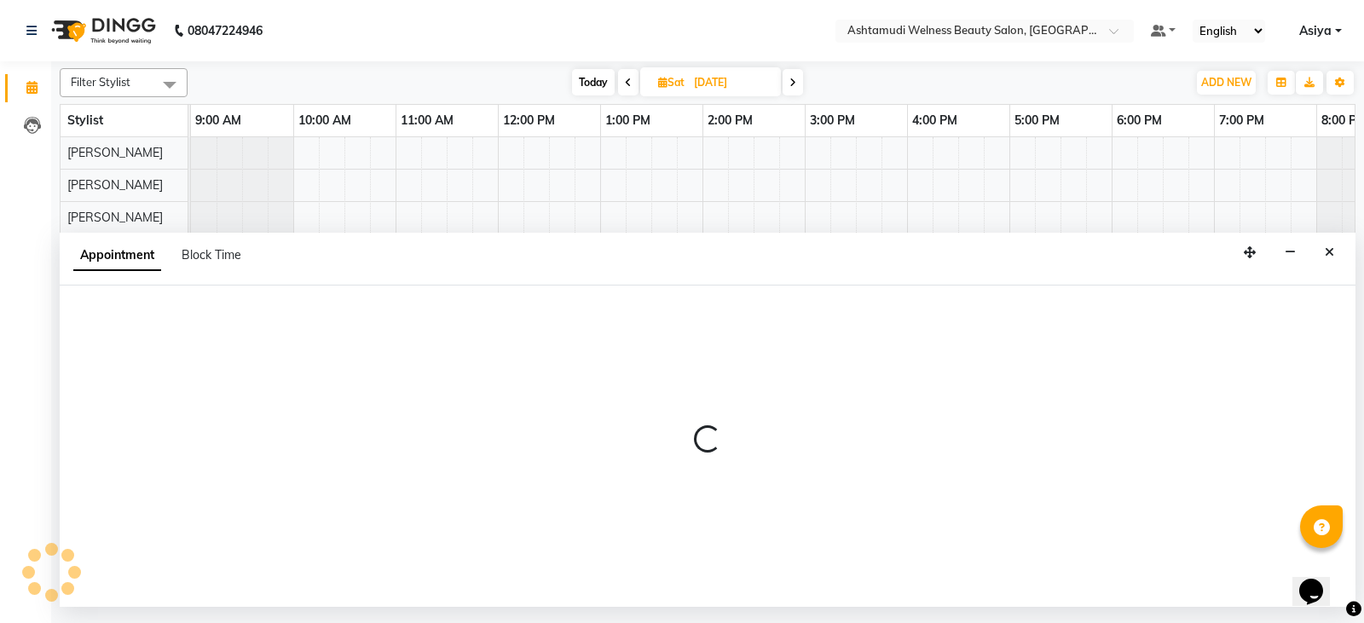
select select "tentative"
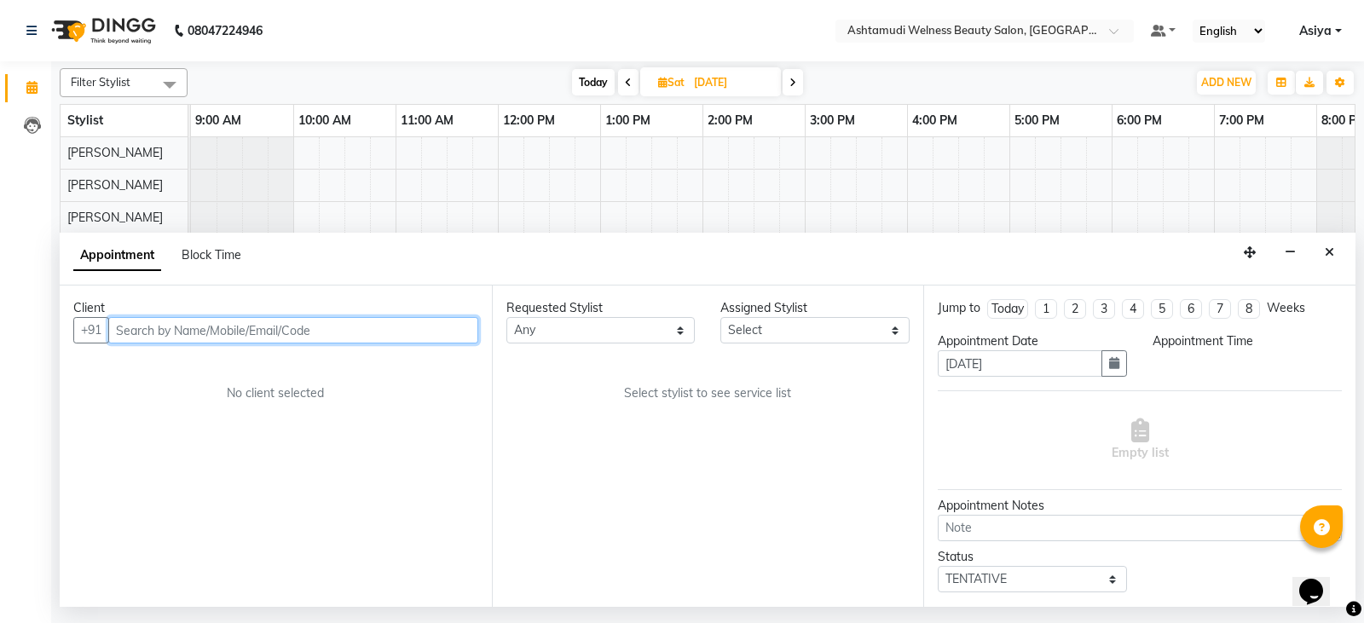
select select "600"
click at [189, 326] on input "text" at bounding box center [293, 330] width 370 height 26
paste input "9995041400"
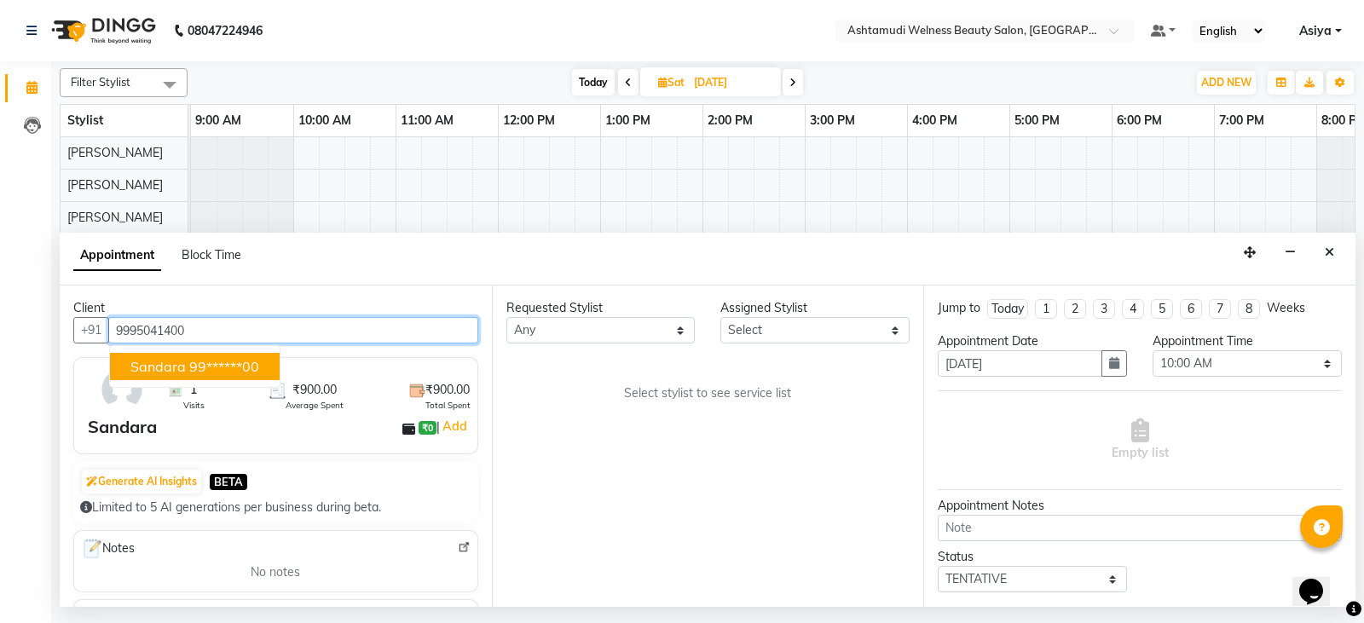
click at [221, 373] on ngb-highlight "99******00" at bounding box center [224, 366] width 70 height 17
type input "99******00"
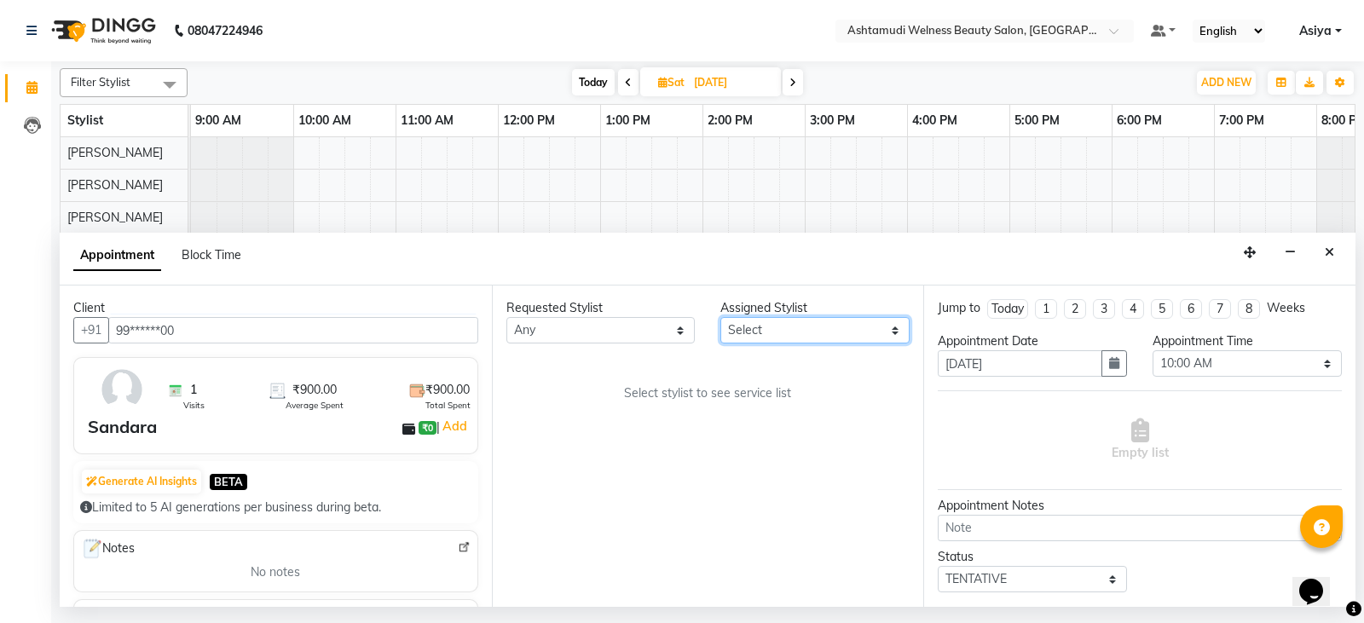
click at [773, 323] on select "Select [PERSON_NAME] Admin [PERSON_NAME] [PERSON_NAME] [PERSON_NAME] M [PERSON_…" at bounding box center [814, 330] width 189 height 26
select select "25976"
click at [720, 317] on select "Select [PERSON_NAME] Admin [PERSON_NAME] [PERSON_NAME] [PERSON_NAME] M [PERSON_…" at bounding box center [814, 330] width 189 height 26
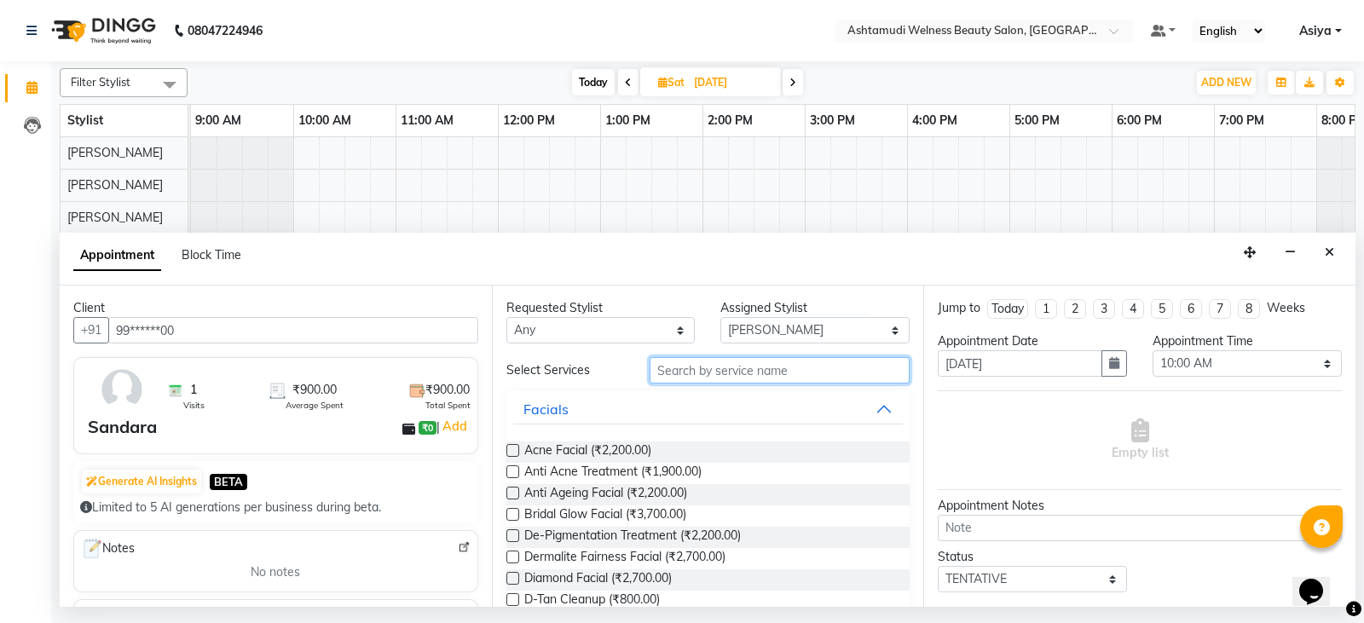
click at [718, 377] on input "text" at bounding box center [779, 370] width 261 height 26
click at [832, 371] on input "text" at bounding box center [779, 370] width 261 height 26
click at [691, 367] on input "text" at bounding box center [779, 370] width 261 height 26
click at [684, 373] on input "text" at bounding box center [779, 370] width 261 height 26
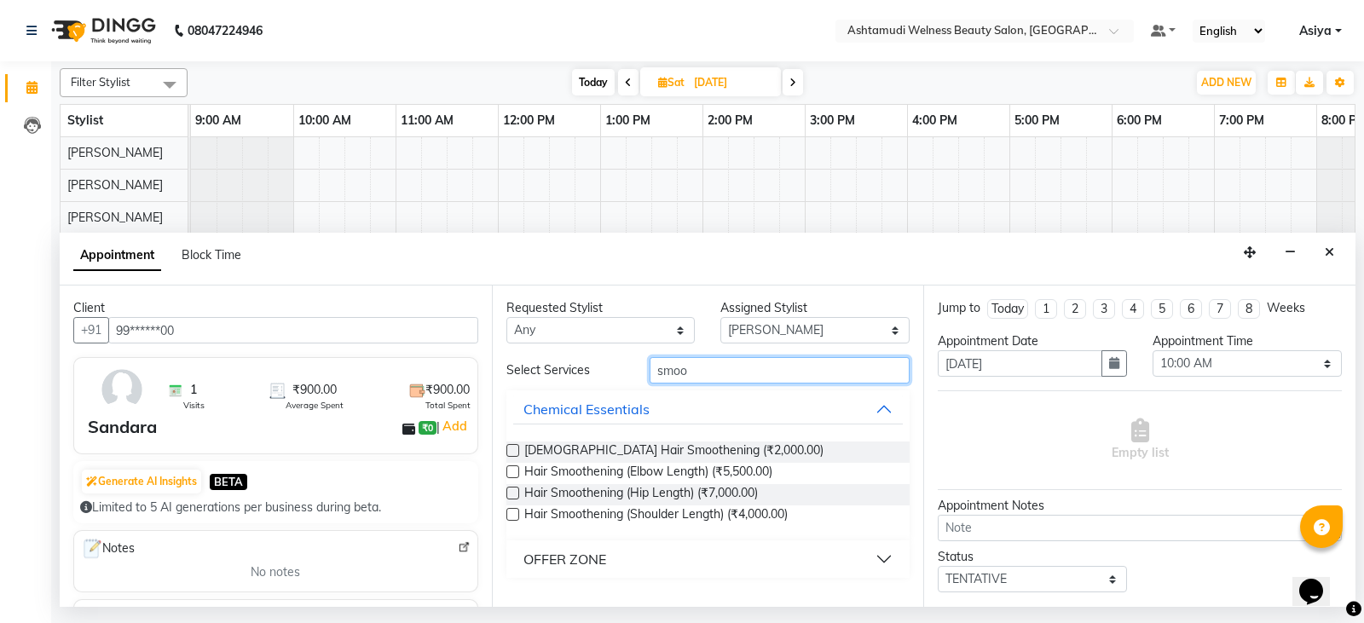
type input "smoo"
click at [678, 556] on button "OFFER ZONE" at bounding box center [708, 559] width 390 height 31
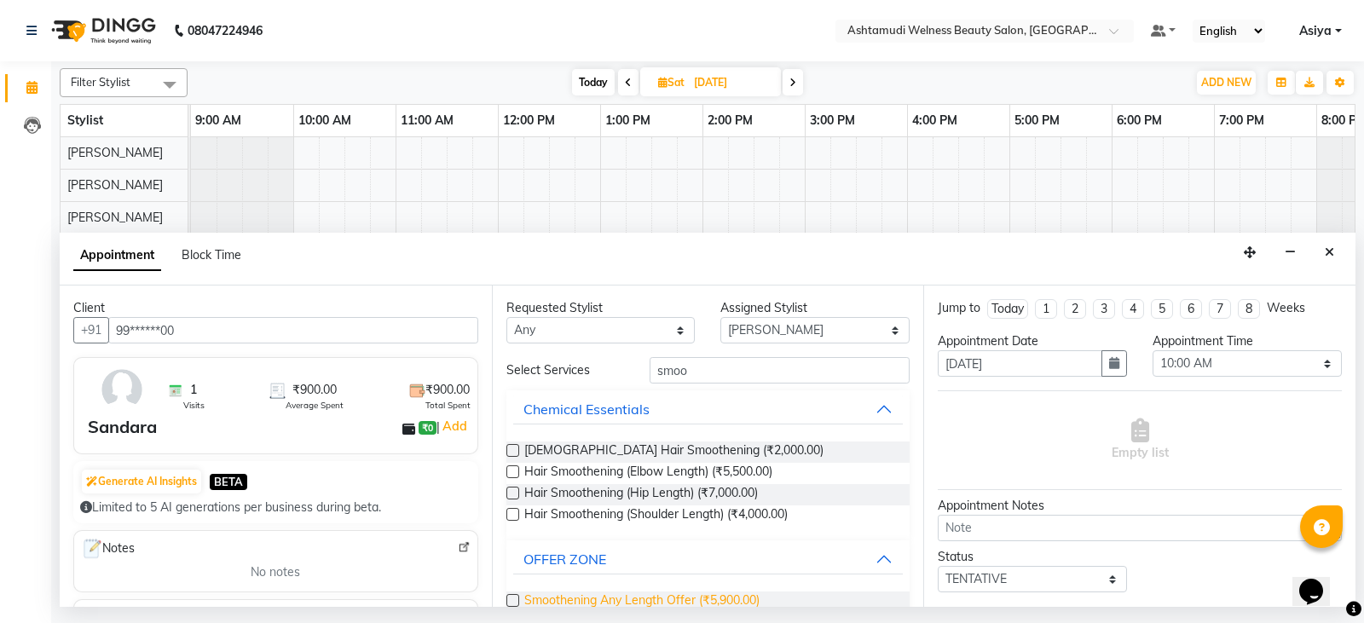
click at [615, 596] on span "Smoothening Any Length Offer (₹5,900.00)" at bounding box center [641, 601] width 235 height 21
checkbox input "false"
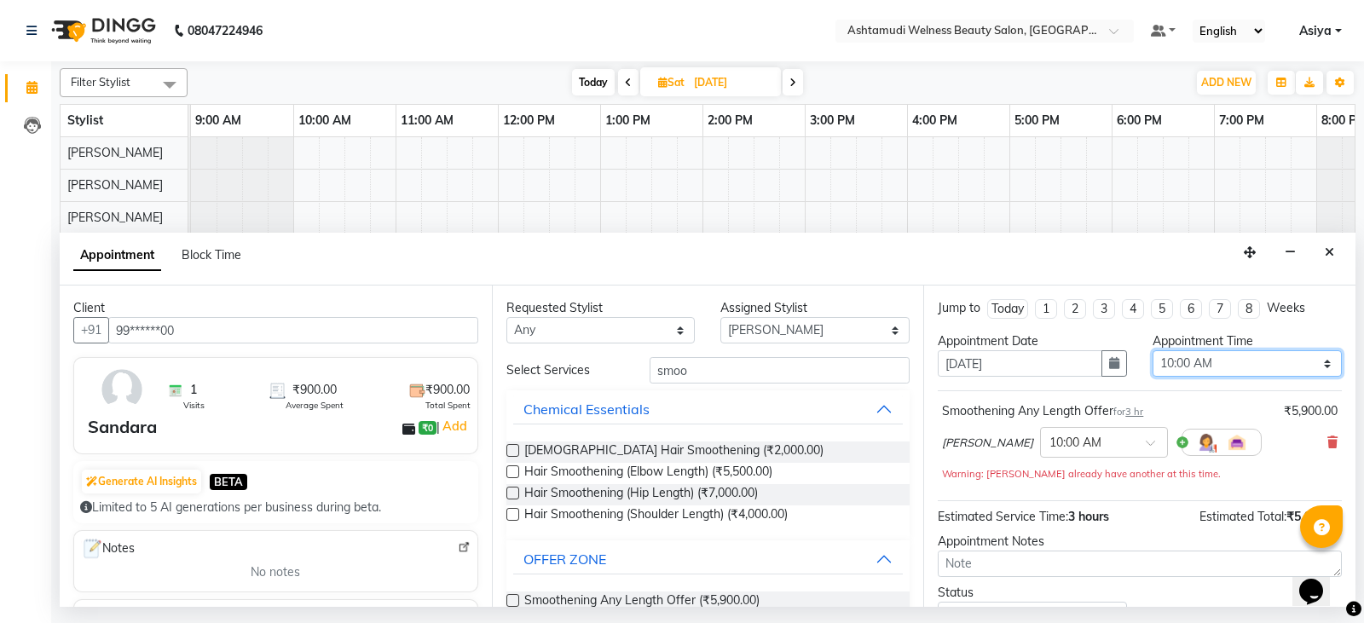
click at [1243, 362] on select "Select 10:00 AM 10:15 AM 10:30 AM 10:45 AM 11:00 AM 11:15 AM 11:30 AM 11:45 AM …" at bounding box center [1246, 363] width 189 height 26
select select "810"
click at [1152, 350] on select "Select 10:00 AM 10:15 AM 10:30 AM 10:45 AM 11:00 AM 11:15 AM 11:30 AM 11:45 AM …" at bounding box center [1246, 363] width 189 height 26
click at [1109, 362] on icon "button" at bounding box center [1114, 363] width 10 height 12
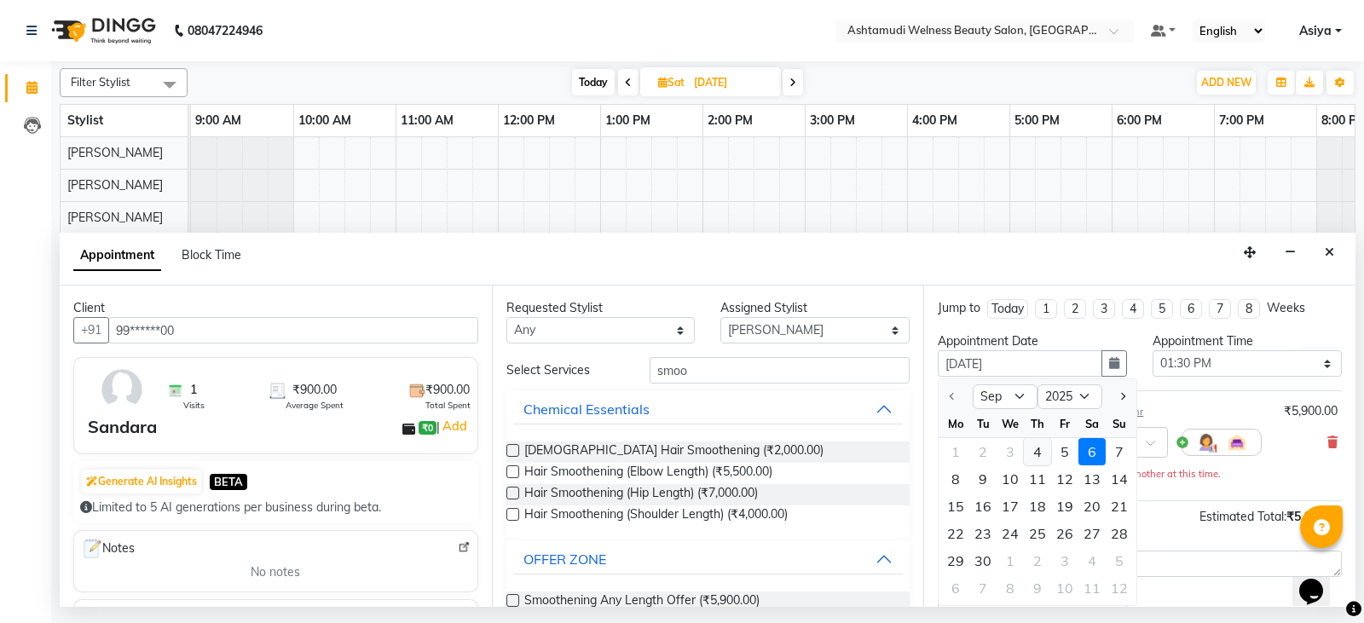
click at [1039, 459] on div "4" at bounding box center [1037, 451] width 27 height 27
type input "04-09-2025"
select select "810"
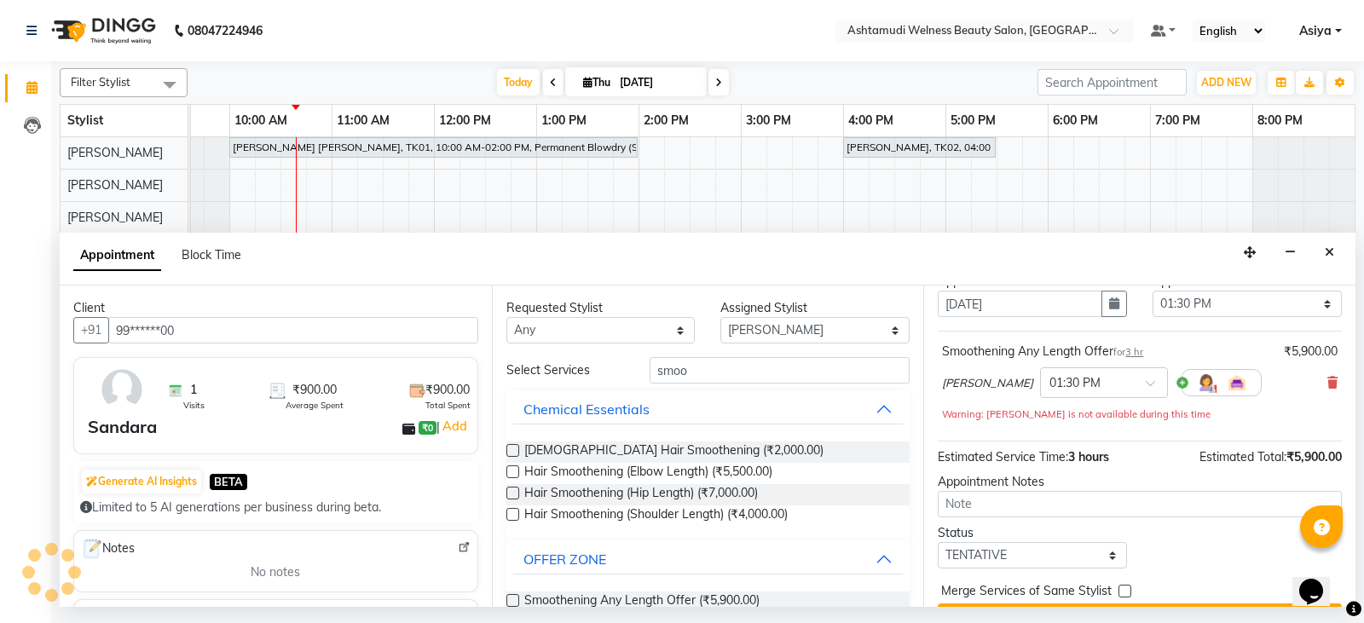
scroll to position [101, 0]
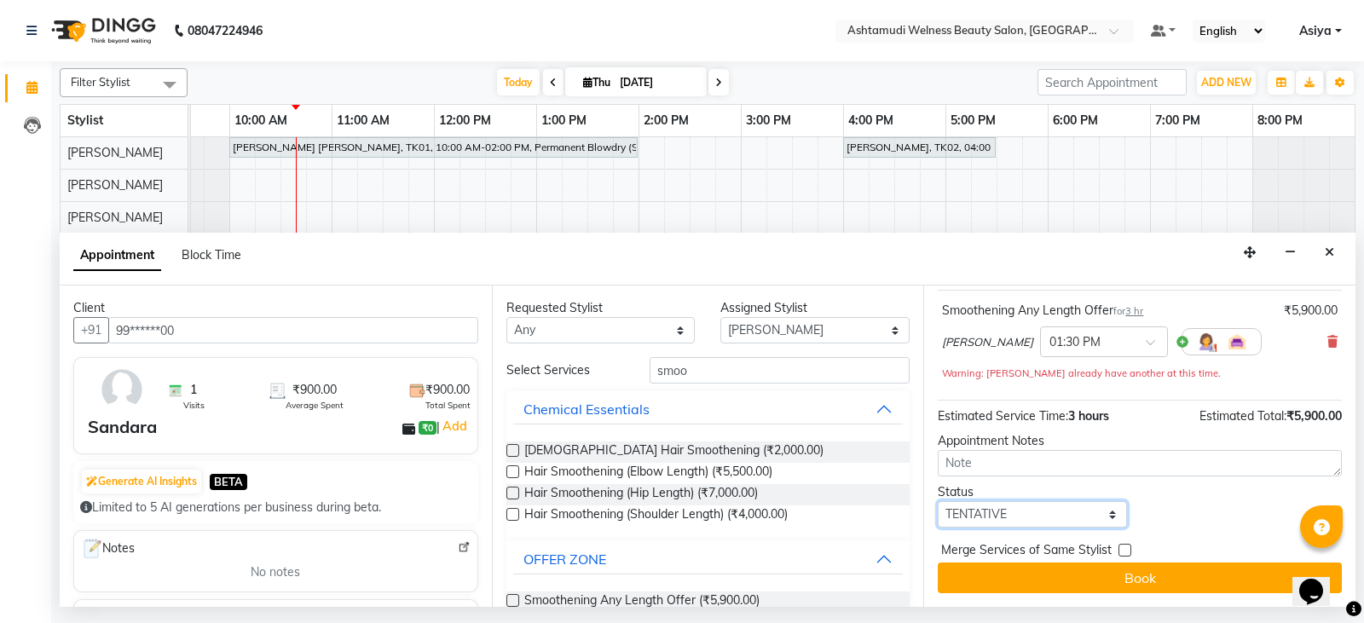
click at [1001, 522] on select "Select TENTATIVE CONFIRM CHECK-IN UPCOMING" at bounding box center [1031, 514] width 189 height 26
select select "confirm booking"
click at [937, 501] on select "Select TENTATIVE CONFIRM CHECK-IN UPCOMING" at bounding box center [1031, 514] width 189 height 26
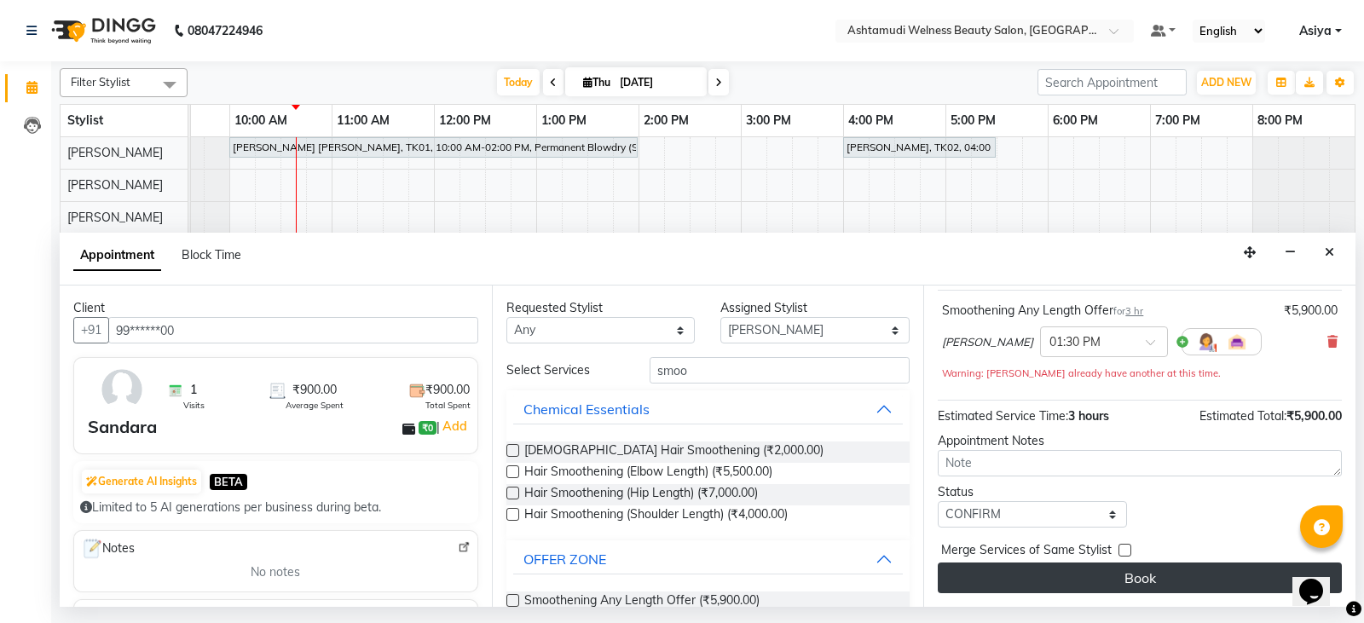
click at [1048, 576] on button "Book" at bounding box center [1139, 577] width 404 height 31
